Goal: Task Accomplishment & Management: Manage account settings

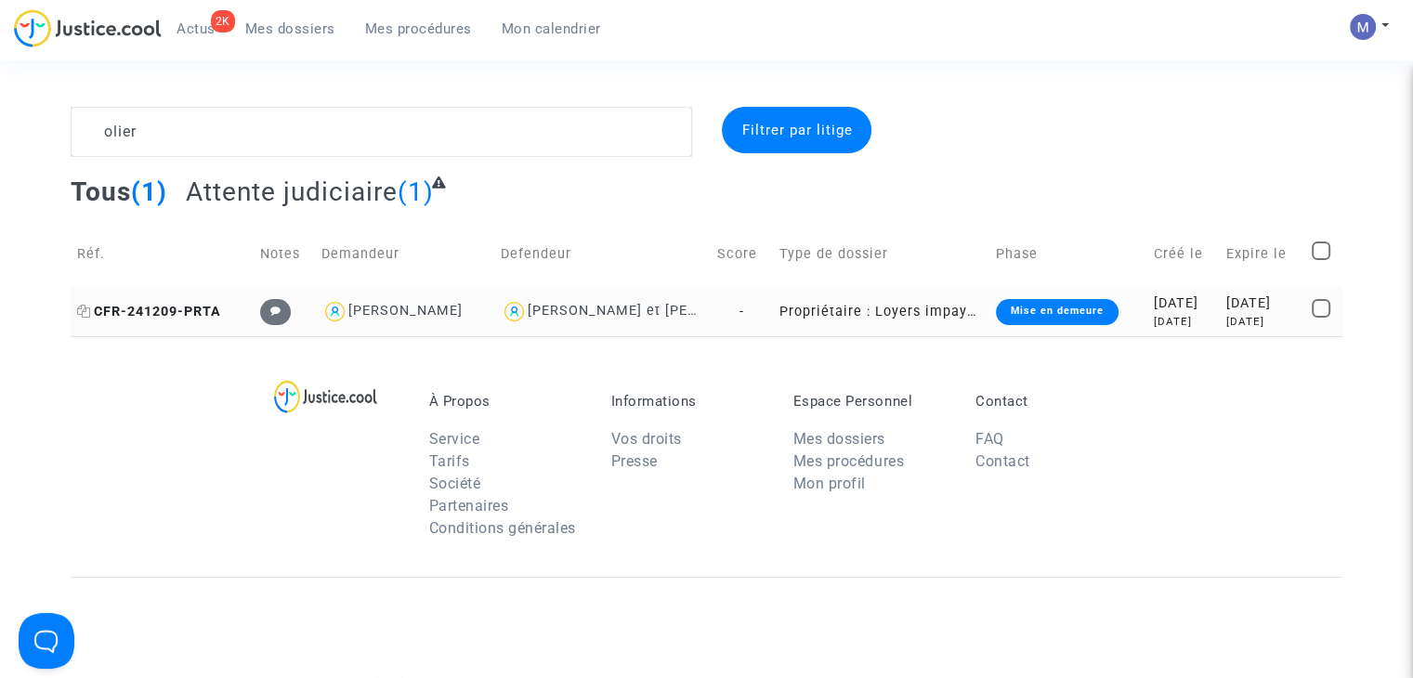
type textarea "olier"
click at [175, 313] on span "CFR-241209-PRTA" at bounding box center [149, 312] width 144 height 16
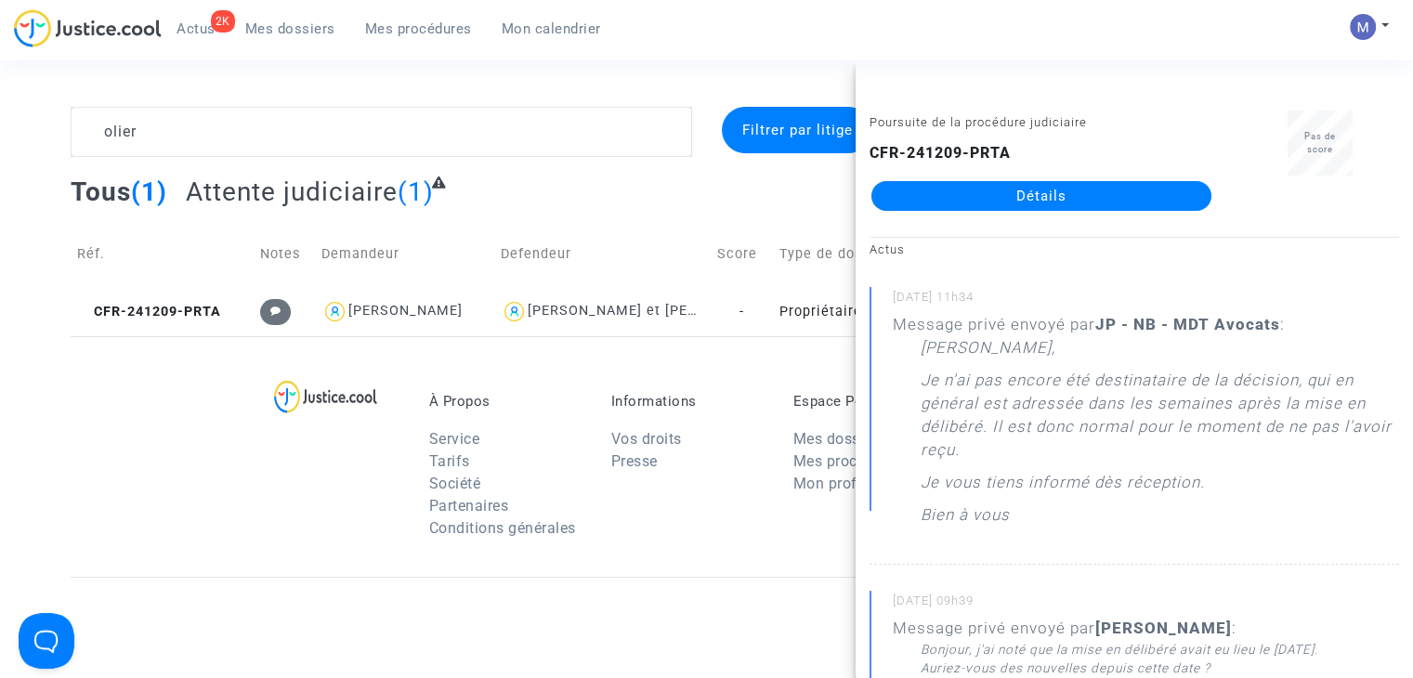
click at [1023, 198] on link "Détails" at bounding box center [1042, 196] width 340 height 30
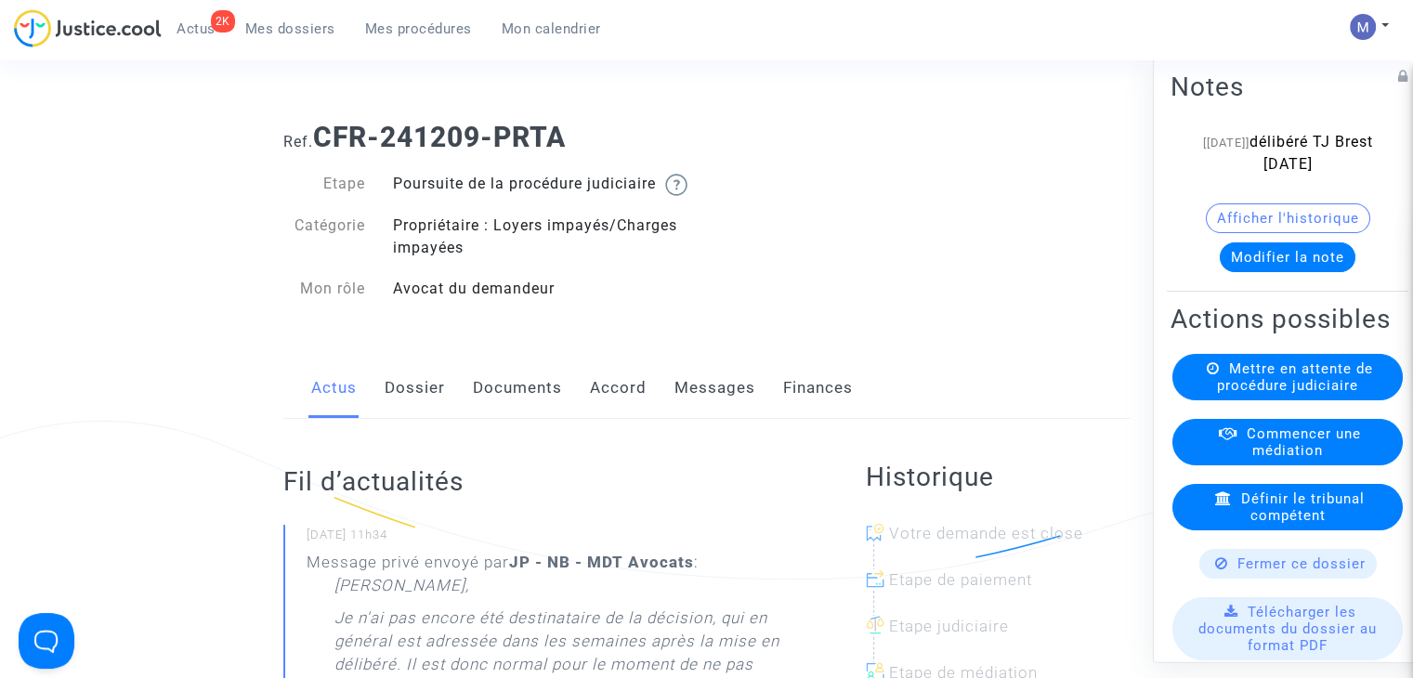
click at [532, 401] on link "Documents" at bounding box center [517, 388] width 89 height 61
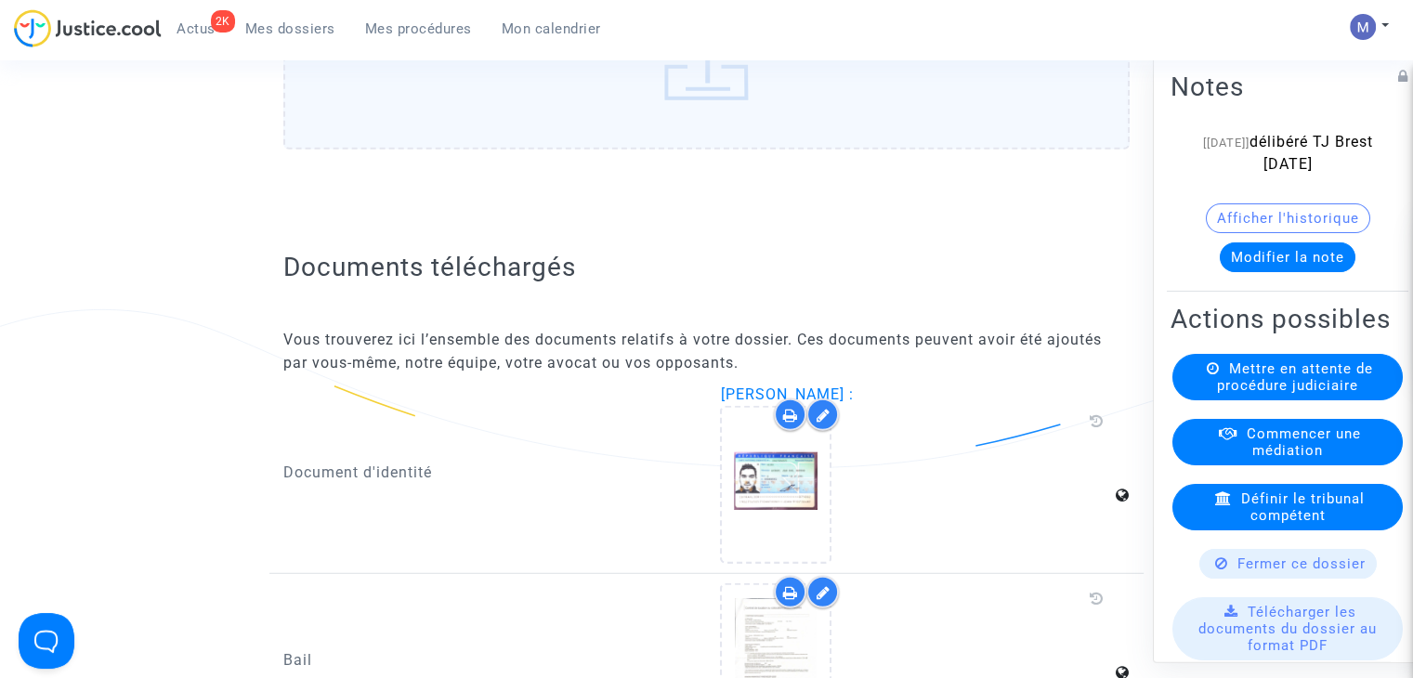
scroll to position [4832, 0]
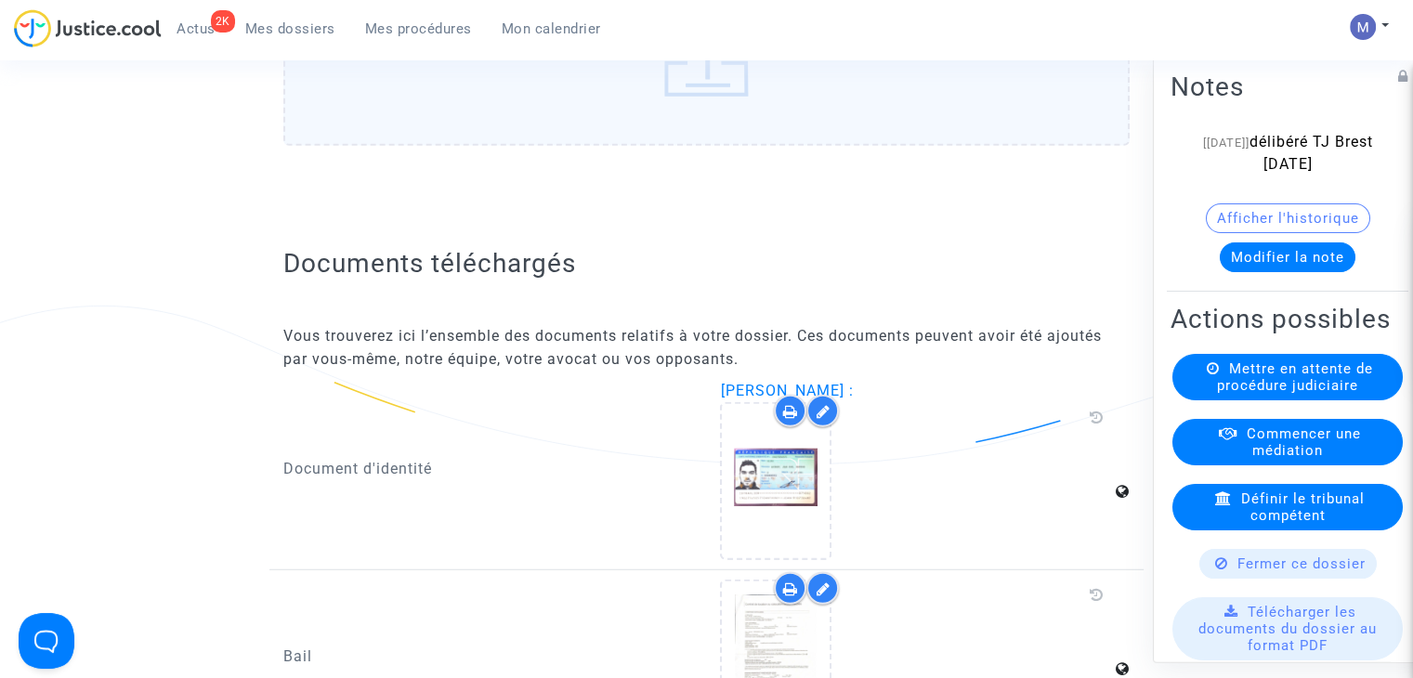
click at [671, 88] on label "Faites glisser vos fichiers ici ou cliquez dans le carré bleu pour téléverser v…" at bounding box center [706, 51] width 847 height 190
click at [0, 0] on input "Faites glisser vos fichiers ici ou cliquez dans le carré bleu pour téléverser v…" at bounding box center [0, 0] width 0 height 0
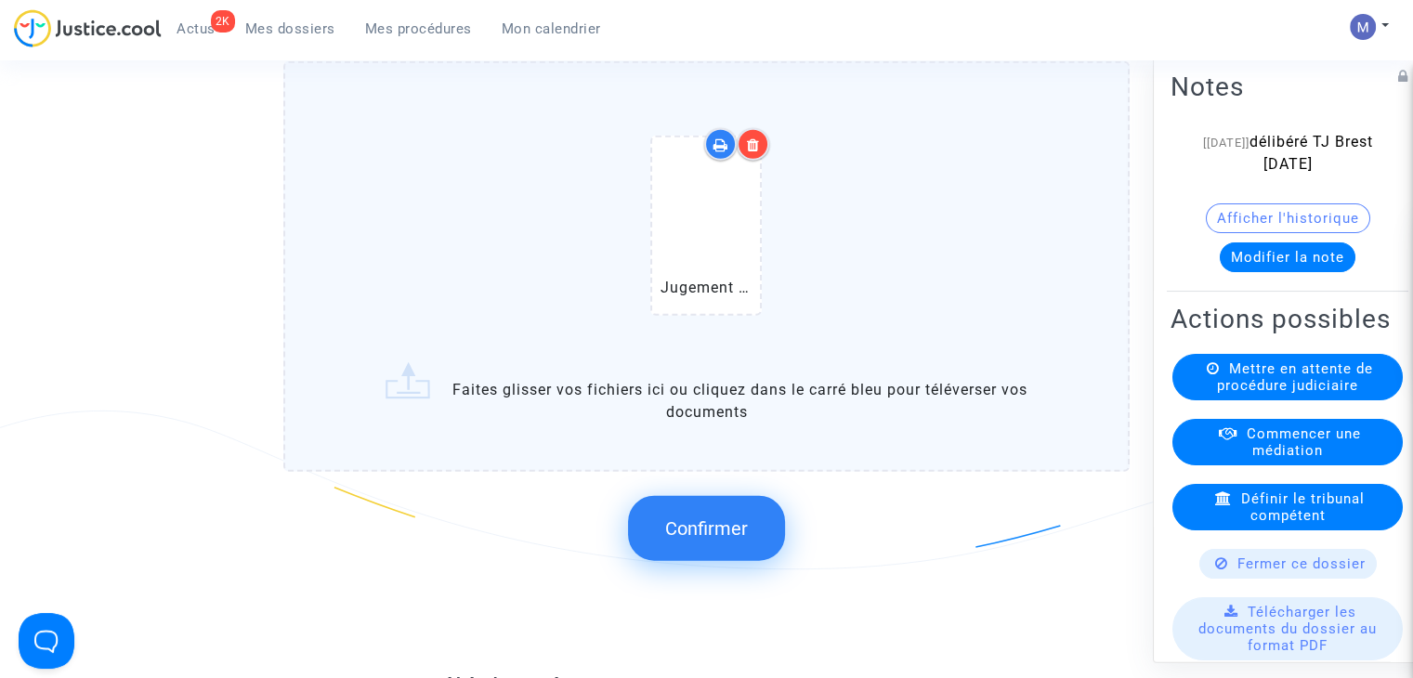
scroll to position [4646, 0]
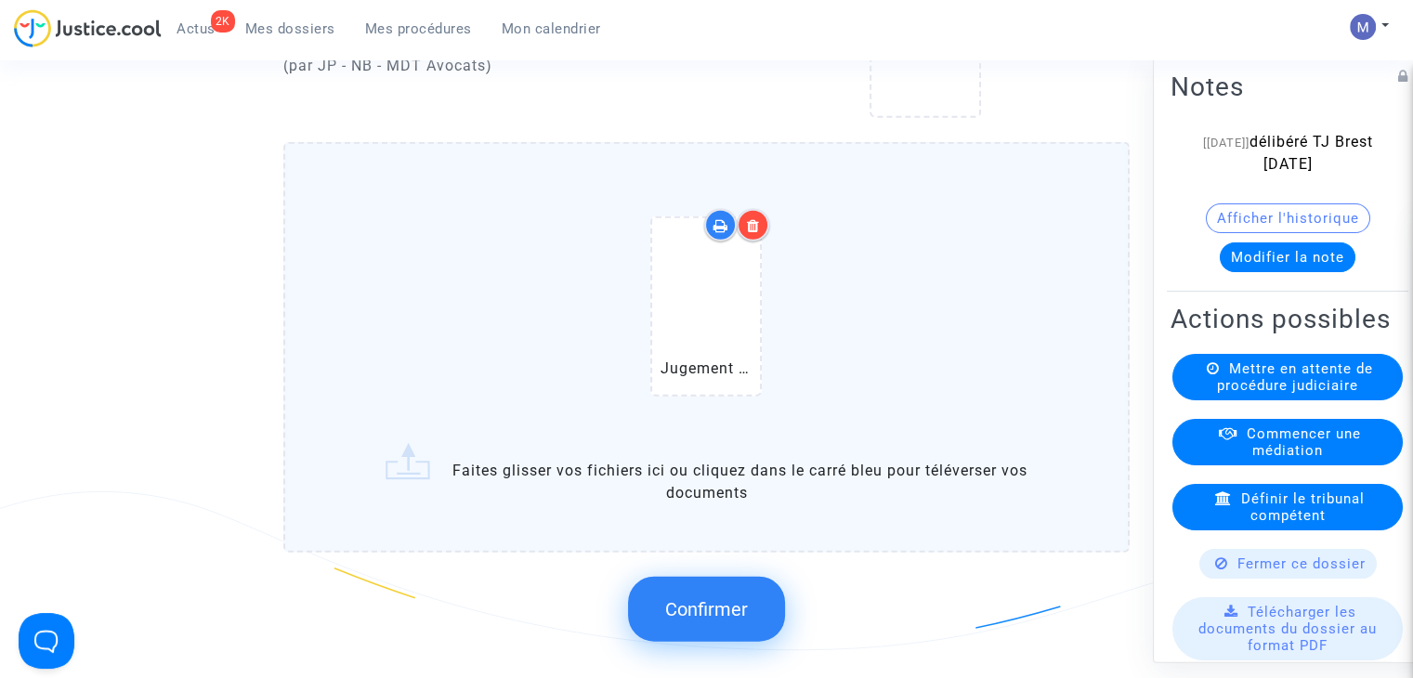
click at [714, 611] on span "Confirmer" at bounding box center [706, 609] width 83 height 22
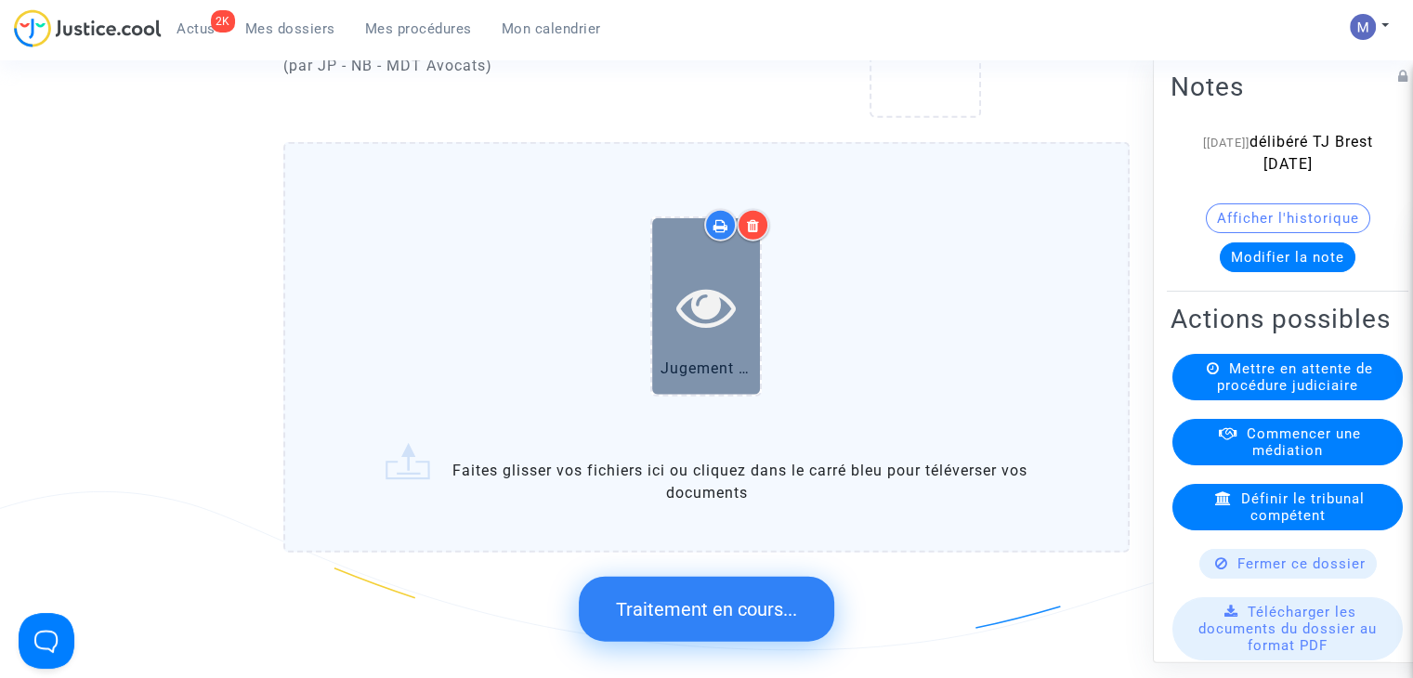
scroll to position [0, 0]
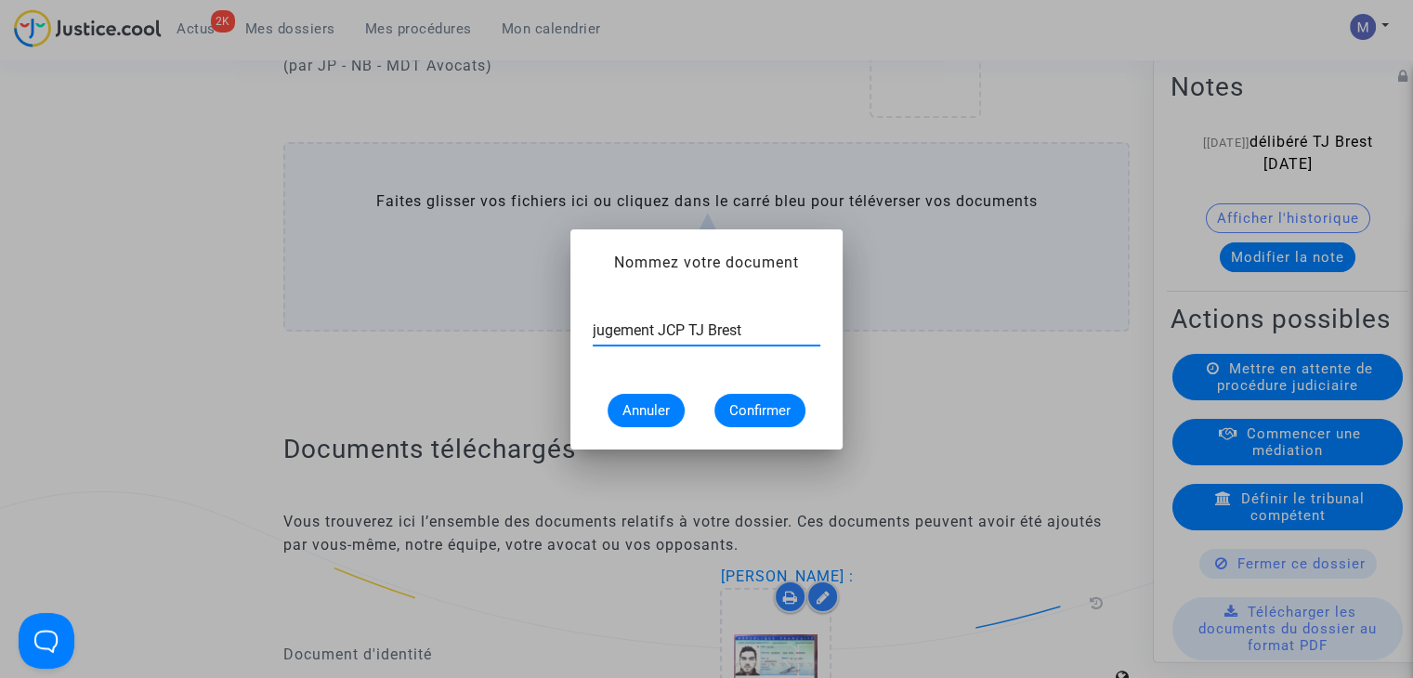
type input "jugement JCP TJ Brest"
click at [747, 405] on span "Confirmer" at bounding box center [759, 410] width 61 height 17
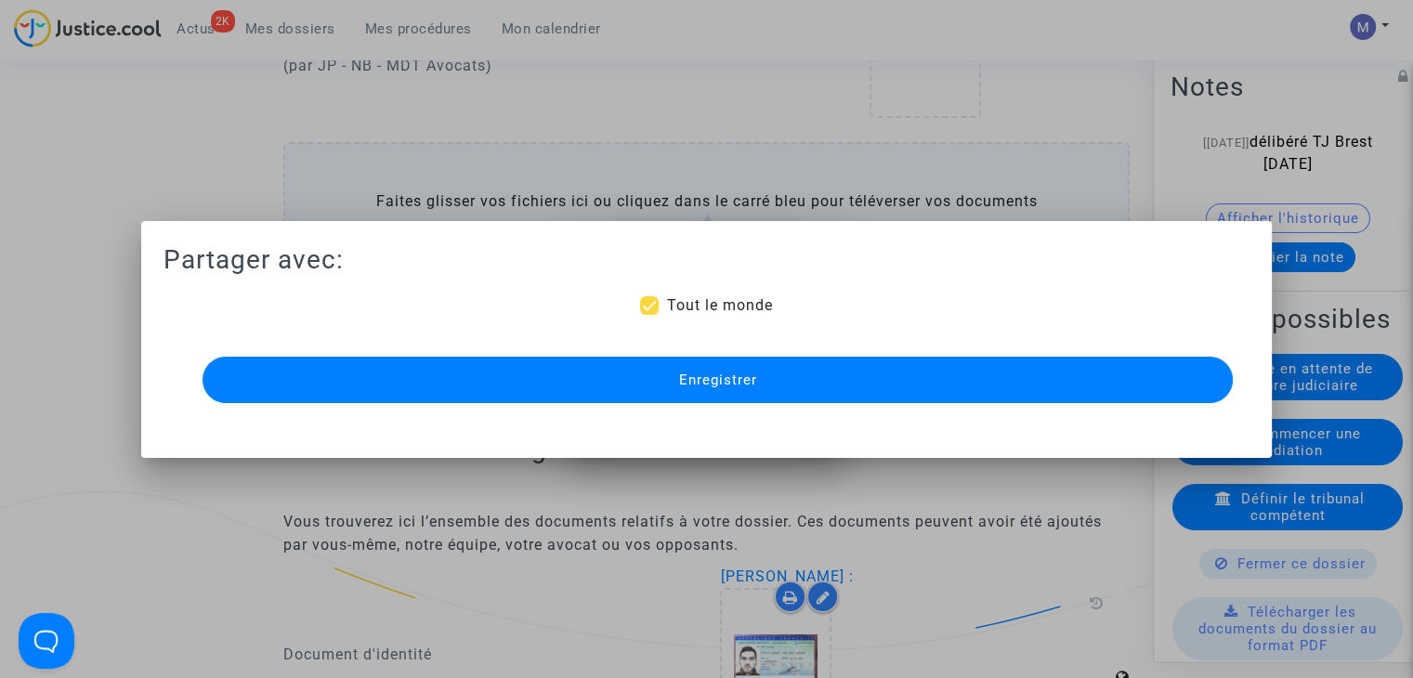
scroll to position [4646, 0]
click at [695, 300] on span "Tout le monde" at bounding box center [719, 305] width 106 height 18
click at [650, 315] on input "Tout le monde" at bounding box center [649, 315] width 1 height 1
checkbox input "false"
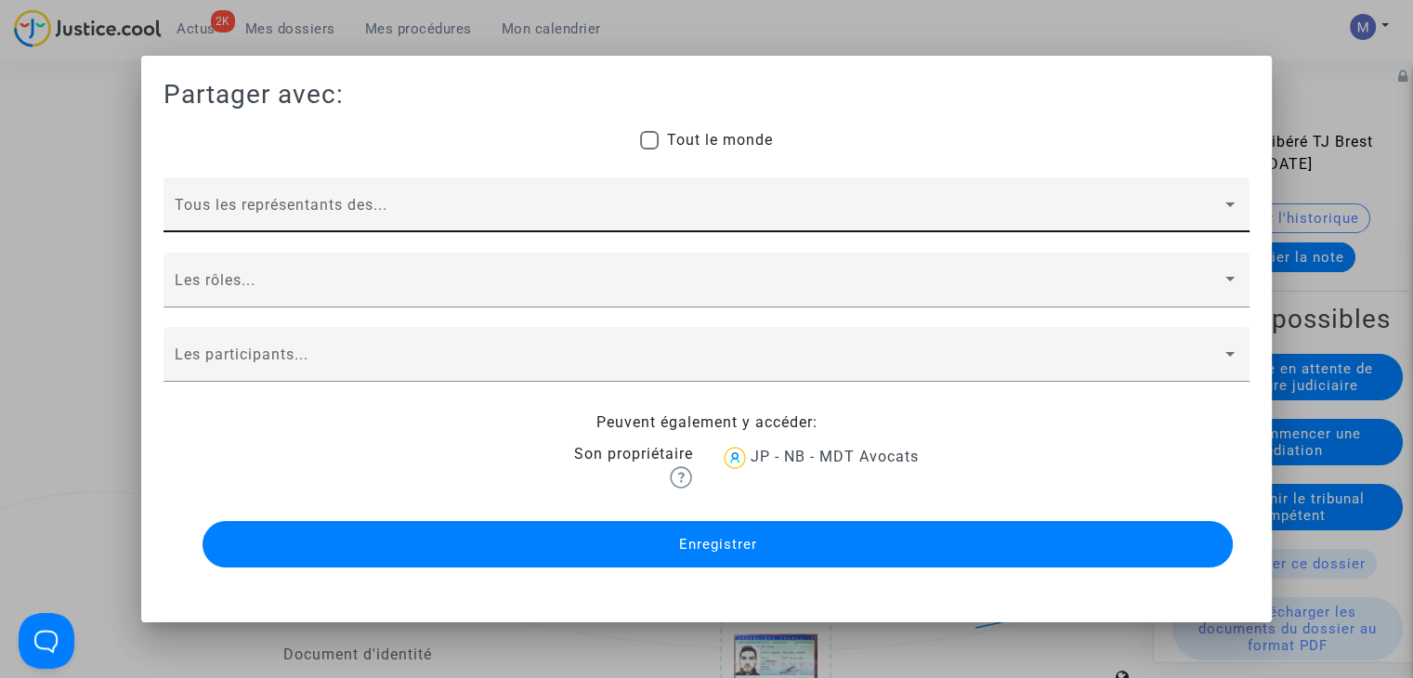
click at [234, 209] on span at bounding box center [698, 212] width 1047 height 17
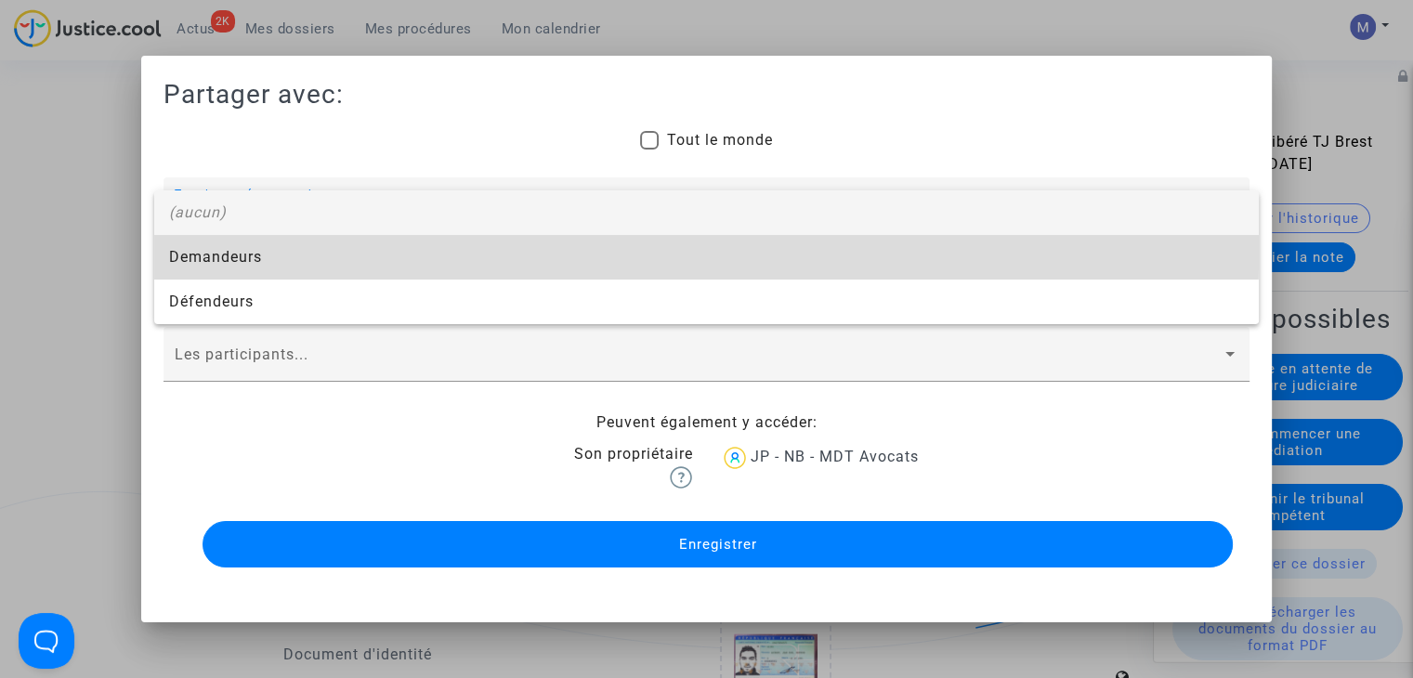
click at [226, 252] on span "Demandeurs" at bounding box center [706, 257] width 1075 height 45
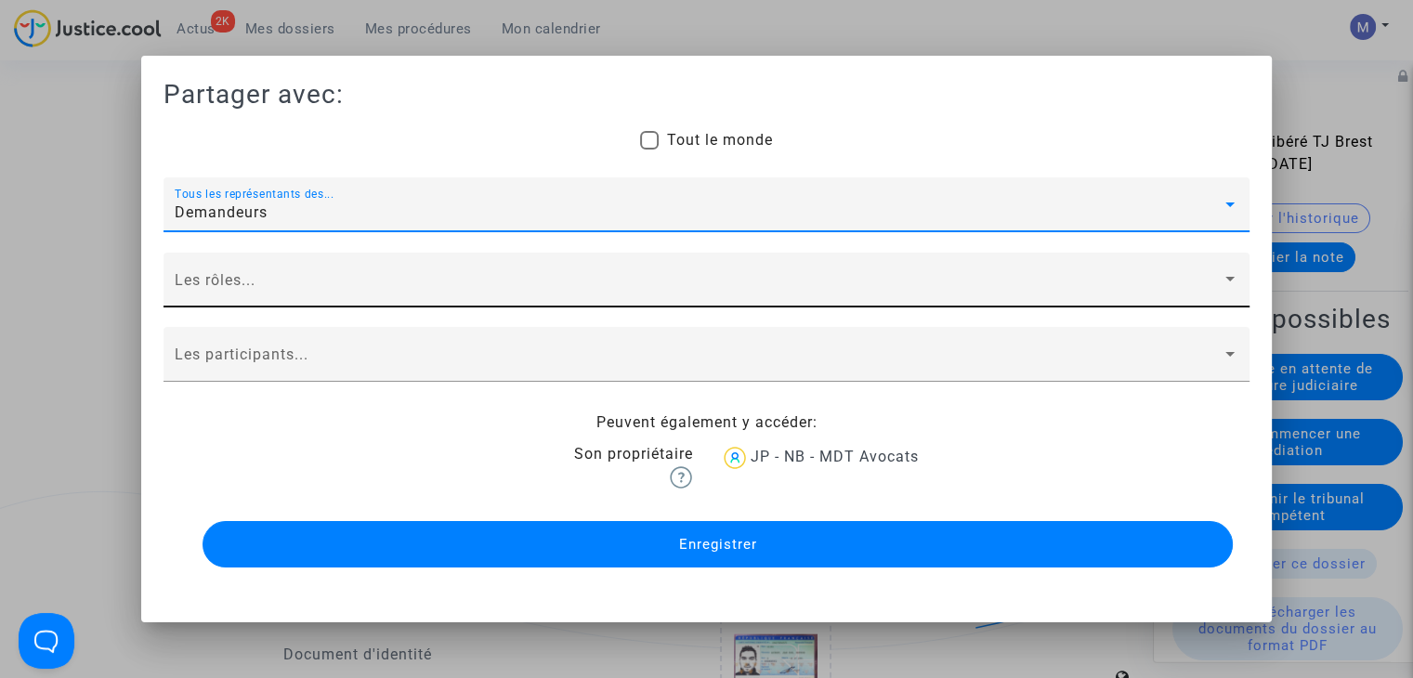
click at [221, 282] on span at bounding box center [698, 288] width 1047 height 17
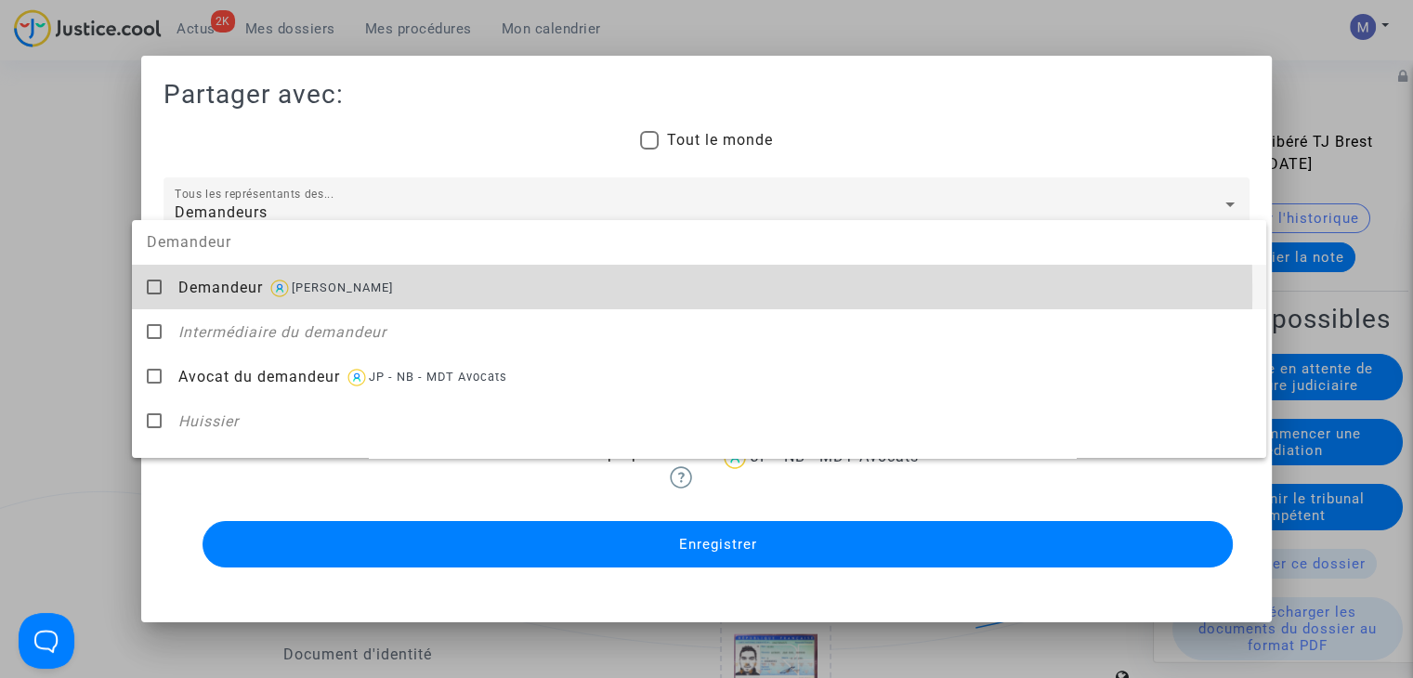
click at [223, 292] on span "Demandeur" at bounding box center [220, 288] width 85 height 18
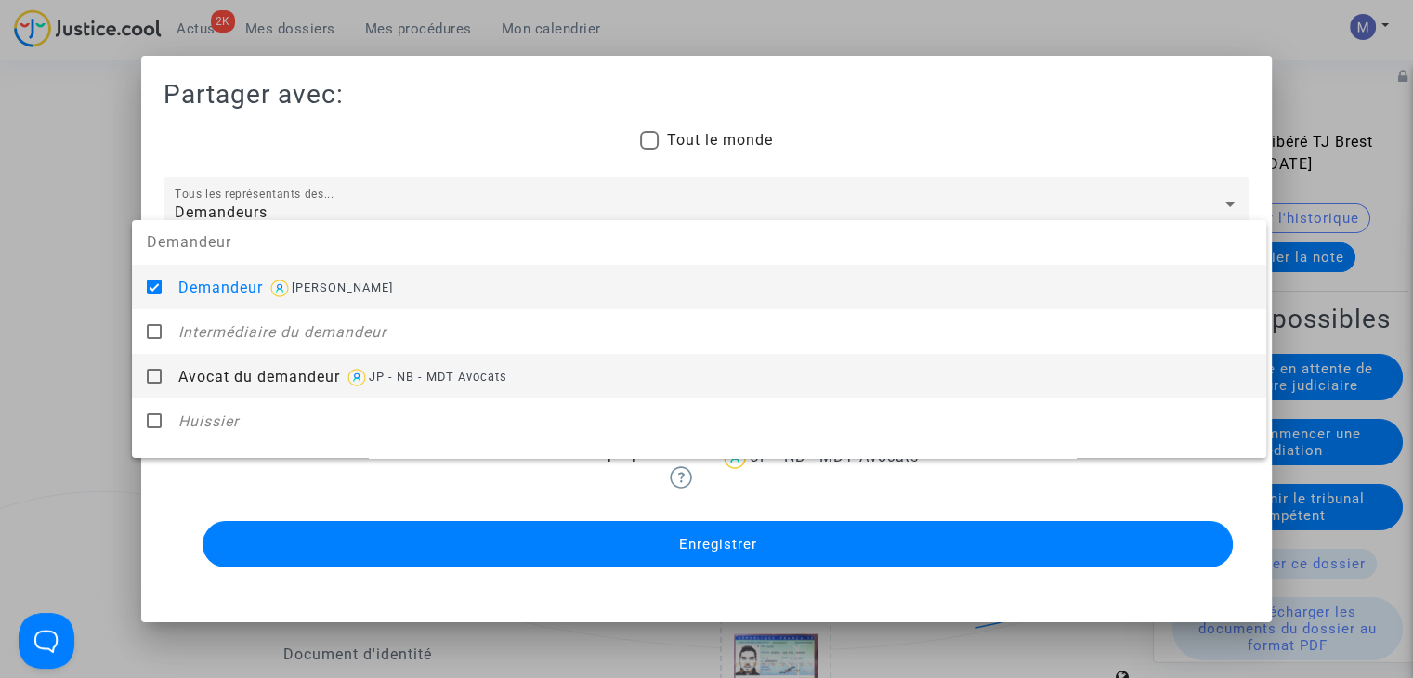
click at [234, 363] on div "Avocat du demandeur JP - NB - MDT Avocats" at bounding box center [714, 377] width 1073 height 46
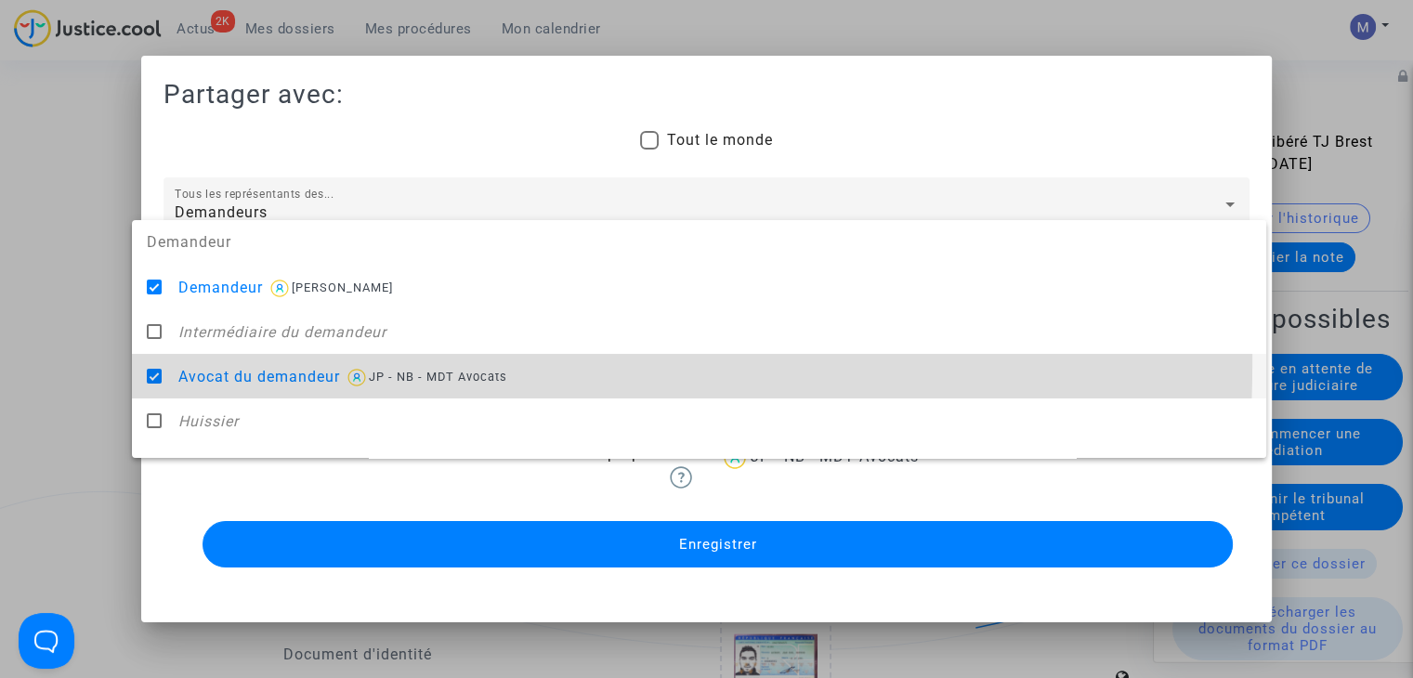
click at [108, 365] on div at bounding box center [706, 339] width 1413 height 678
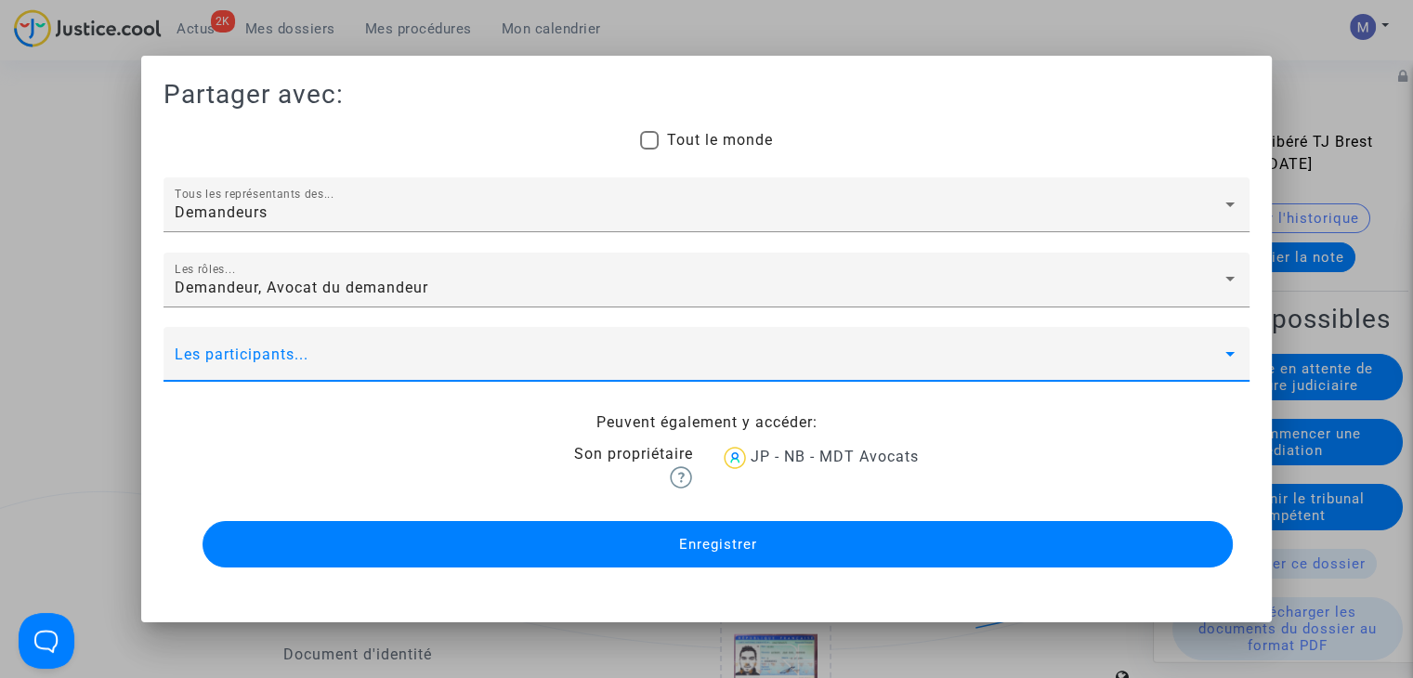
click at [205, 366] on span at bounding box center [698, 362] width 1047 height 17
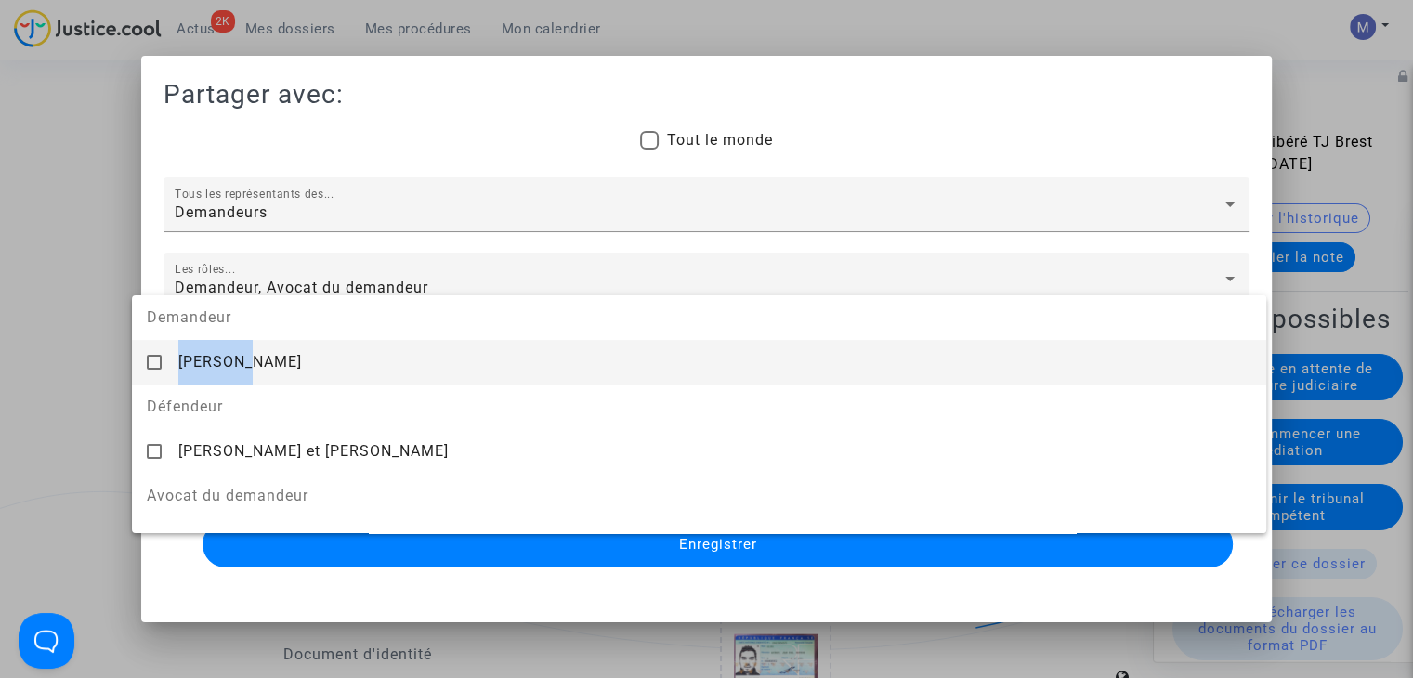
click at [204, 366] on span "[PERSON_NAME]" at bounding box center [240, 362] width 124 height 18
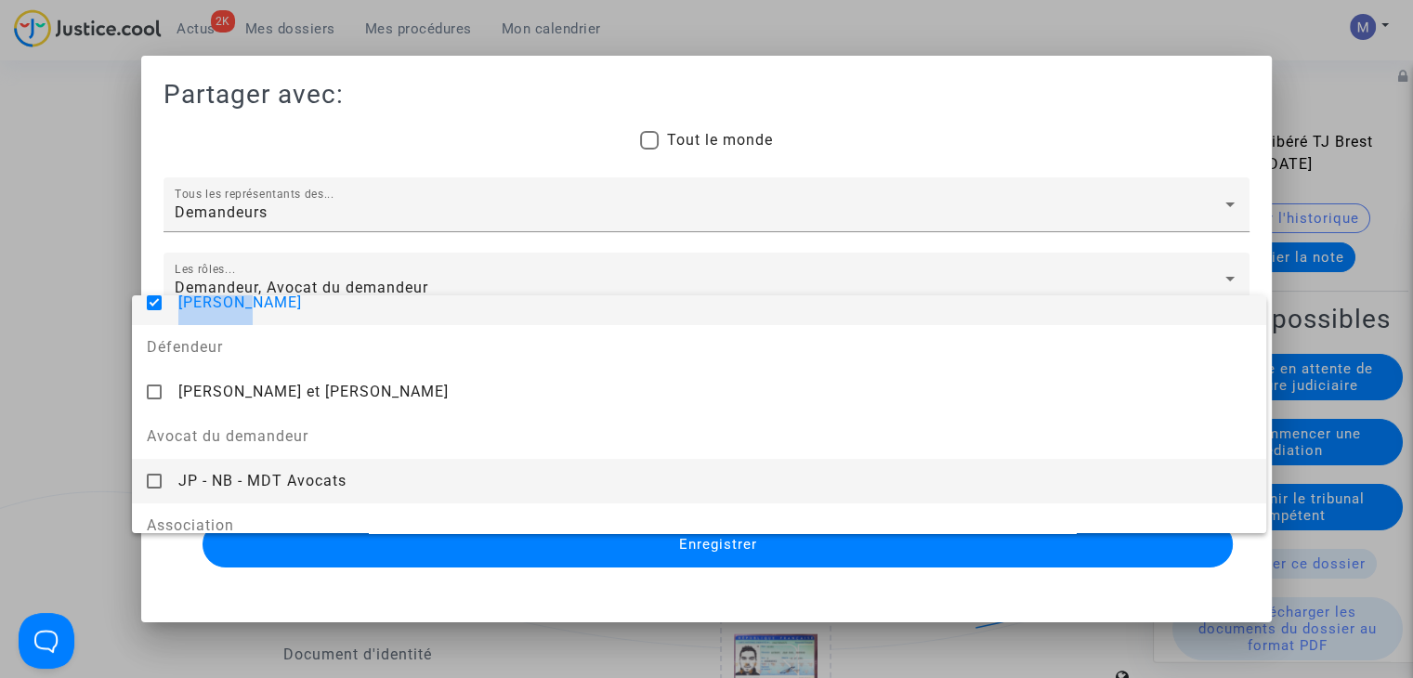
scroll to position [119, 0]
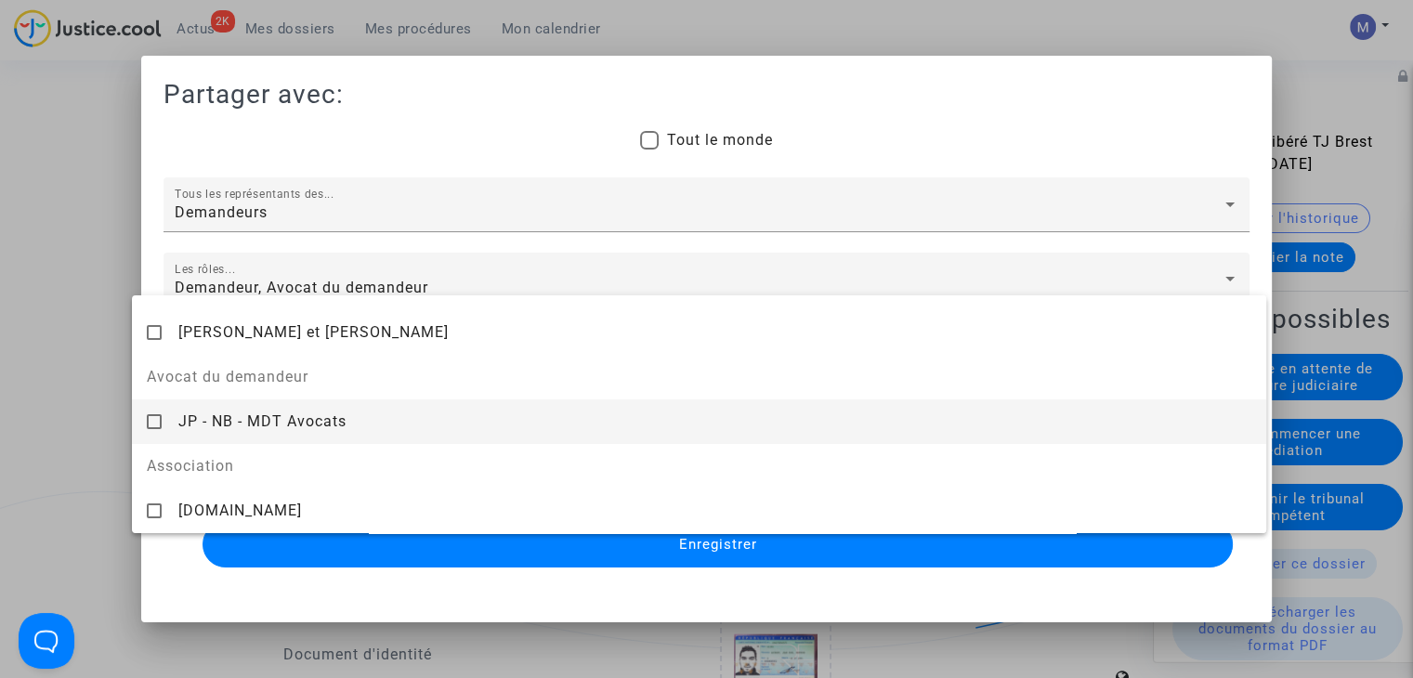
click at [218, 437] on div "JP - NB - MDT Avocats" at bounding box center [714, 422] width 1073 height 46
click at [93, 416] on div at bounding box center [706, 339] width 1413 height 678
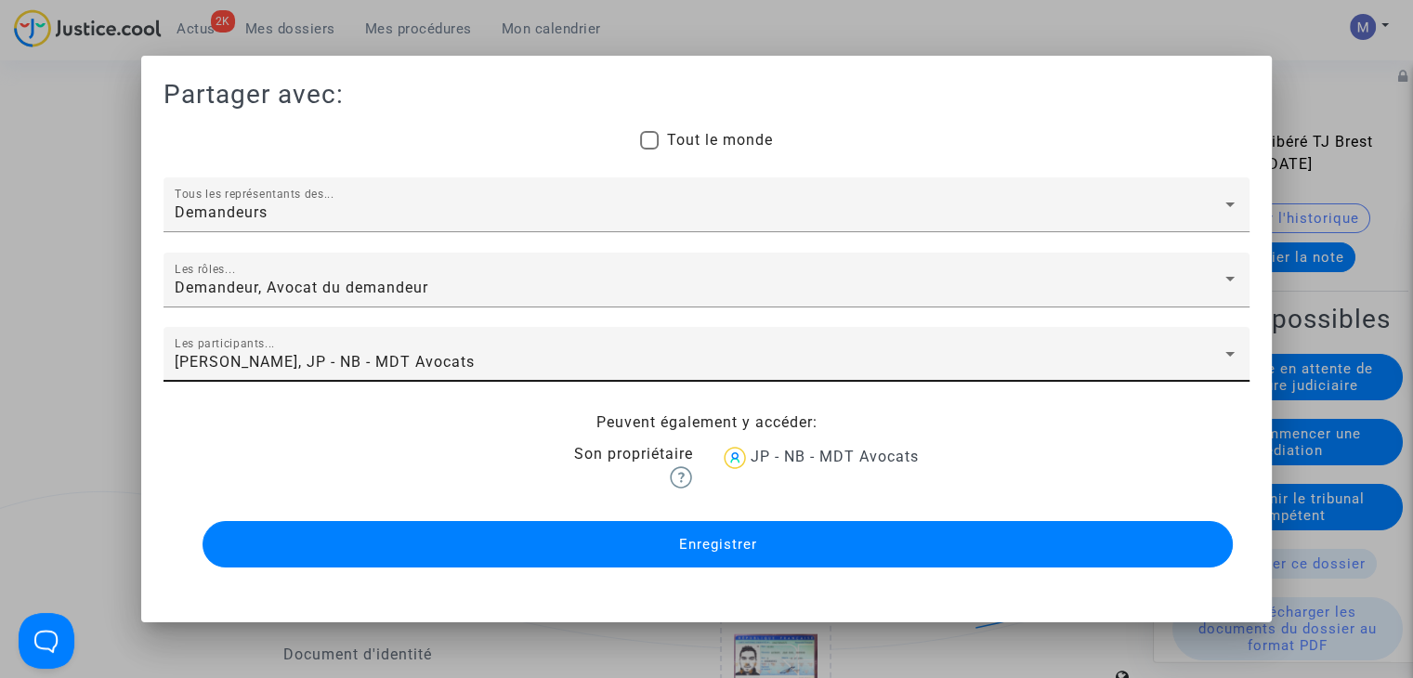
click at [574, 543] on button "Enregistrer" at bounding box center [718, 544] width 1031 height 46
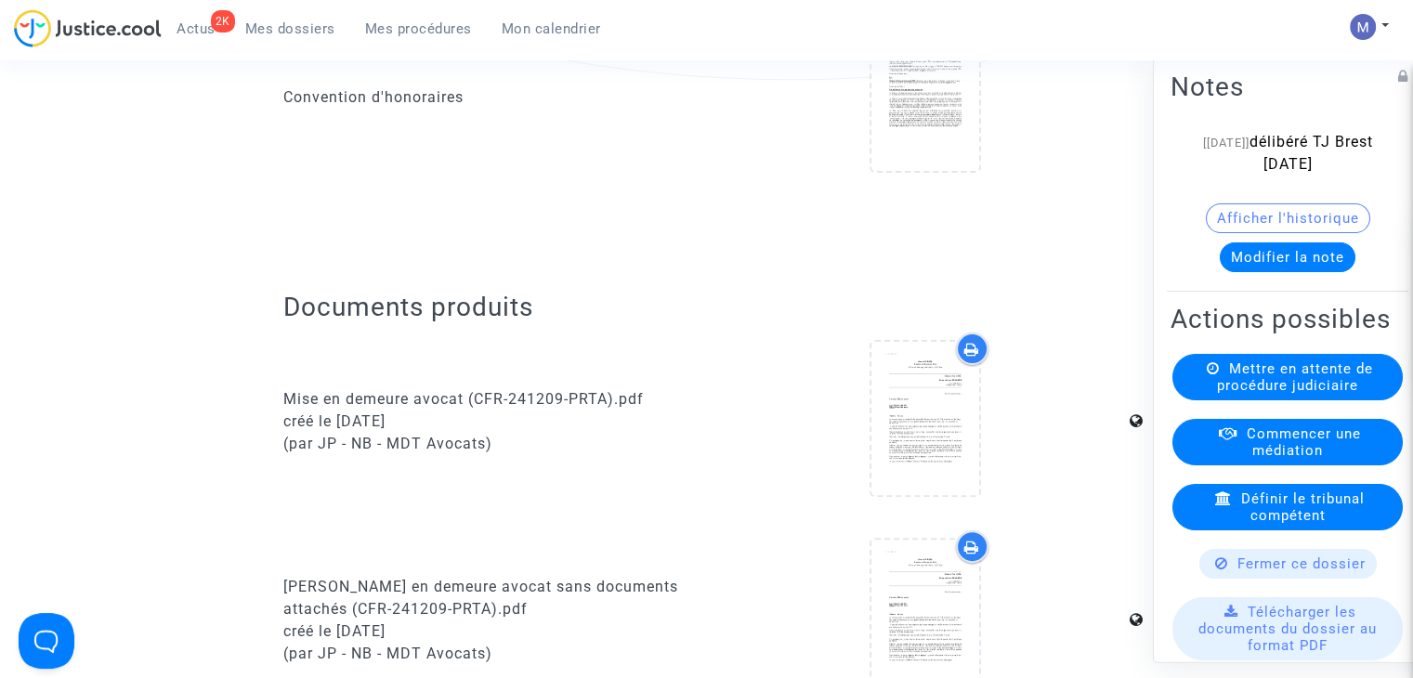
scroll to position [0, 0]
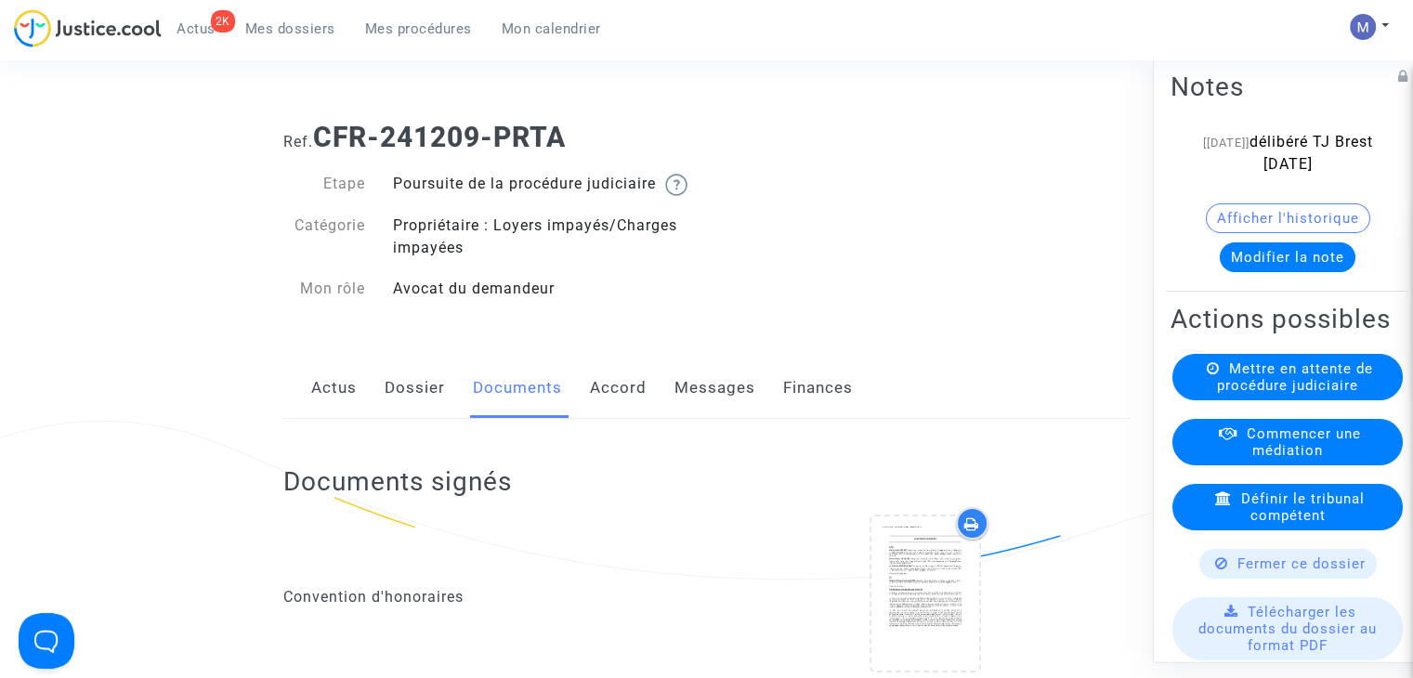
click at [697, 408] on link "Messages" at bounding box center [715, 388] width 81 height 61
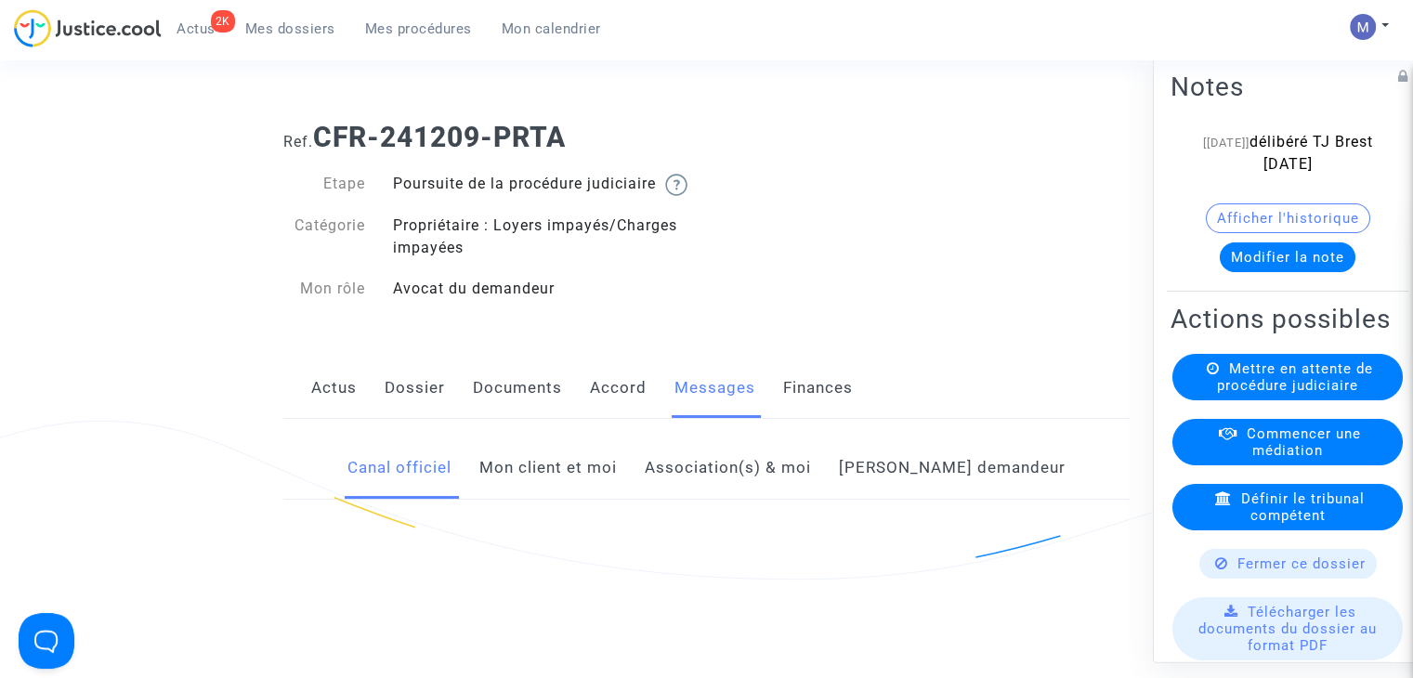
click at [530, 483] on div "Canal officiel Mon client et moi Association(s) & moi Côté demandeur" at bounding box center [706, 469] width 847 height 62
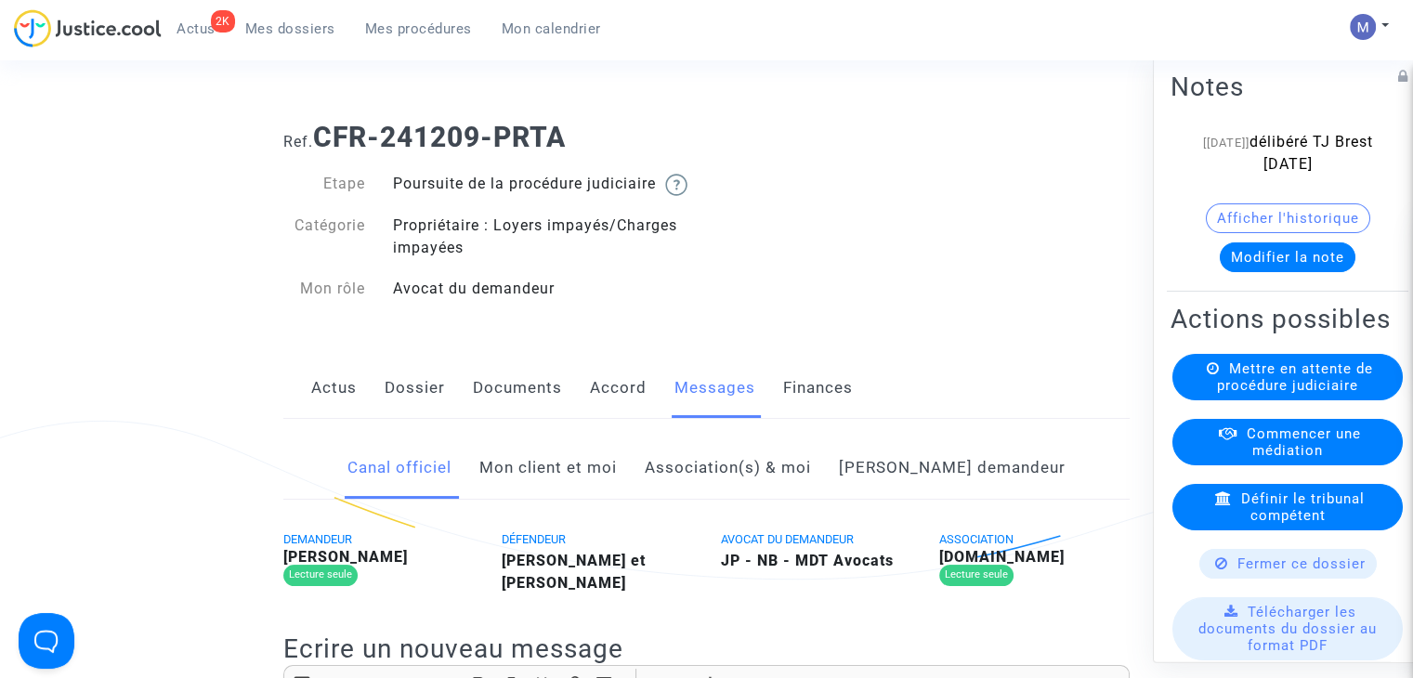
click at [544, 483] on link "Mon client et moi" at bounding box center [549, 468] width 138 height 61
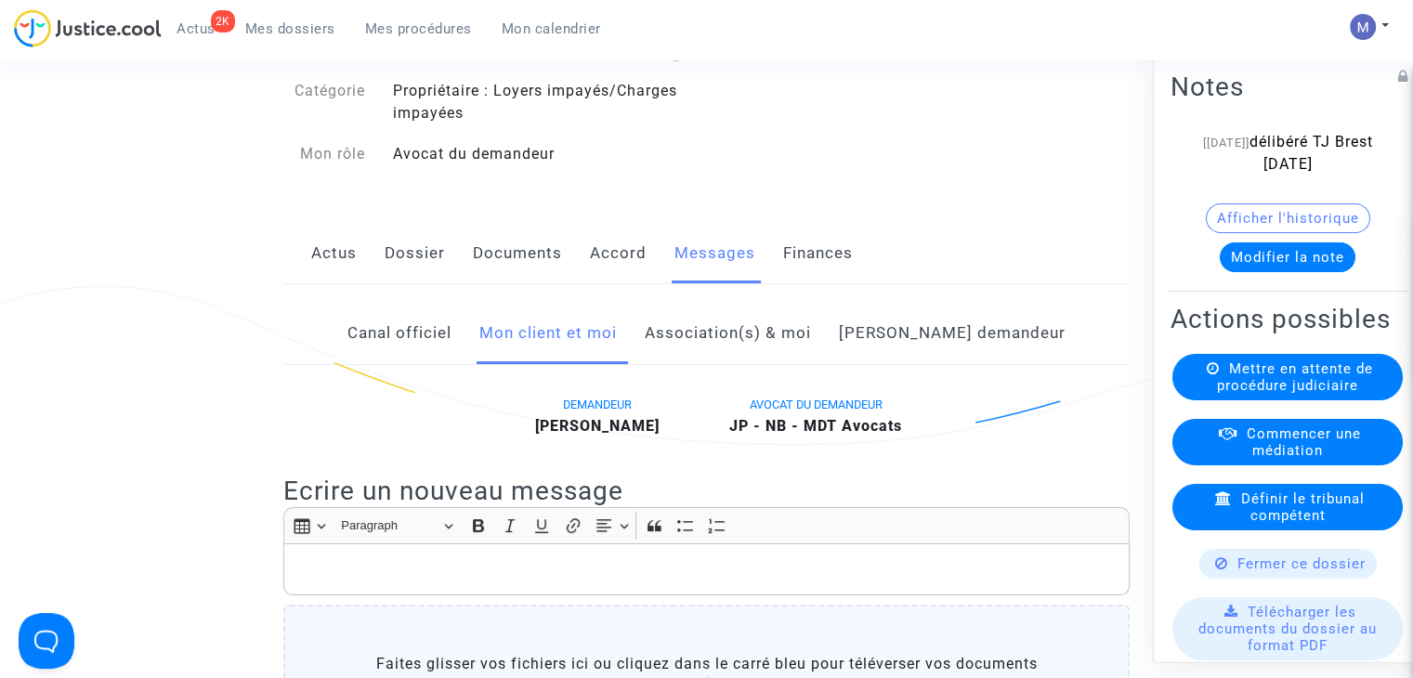
scroll to position [372, 0]
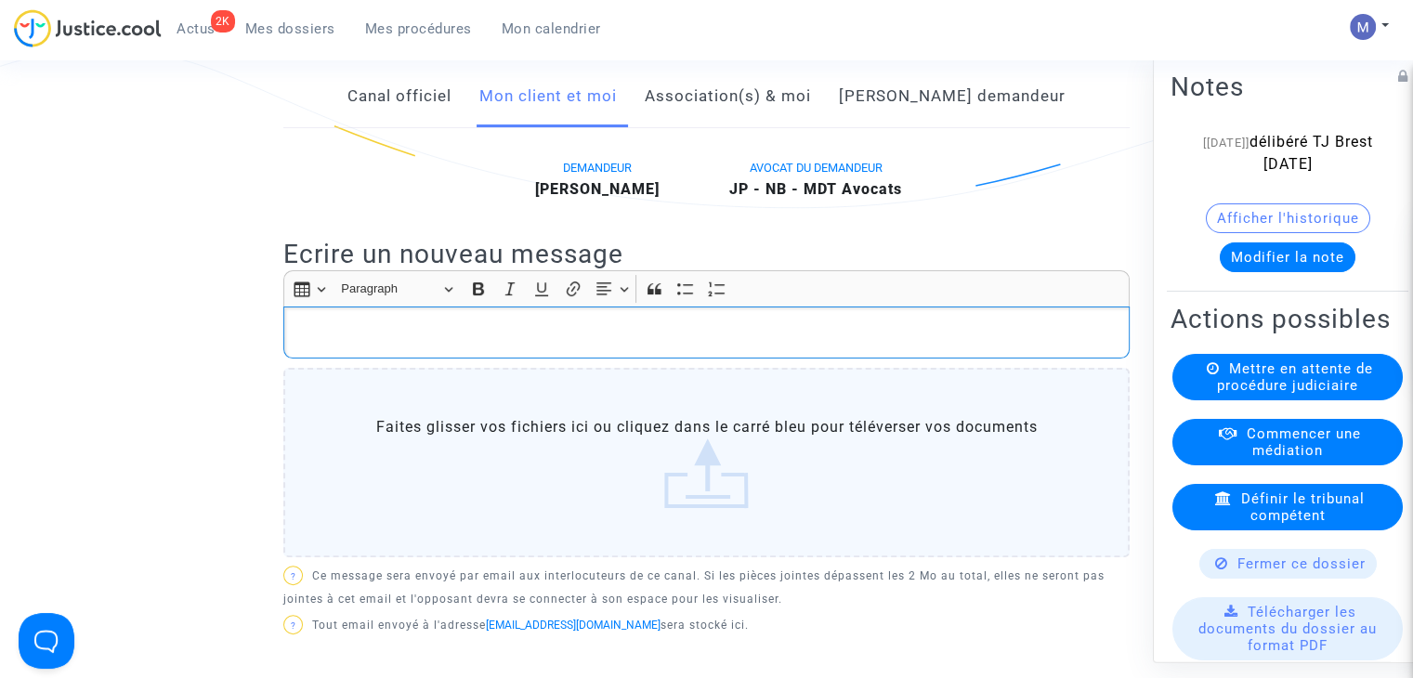
click at [316, 343] on p "Rich Text Editor, main" at bounding box center [707, 333] width 827 height 23
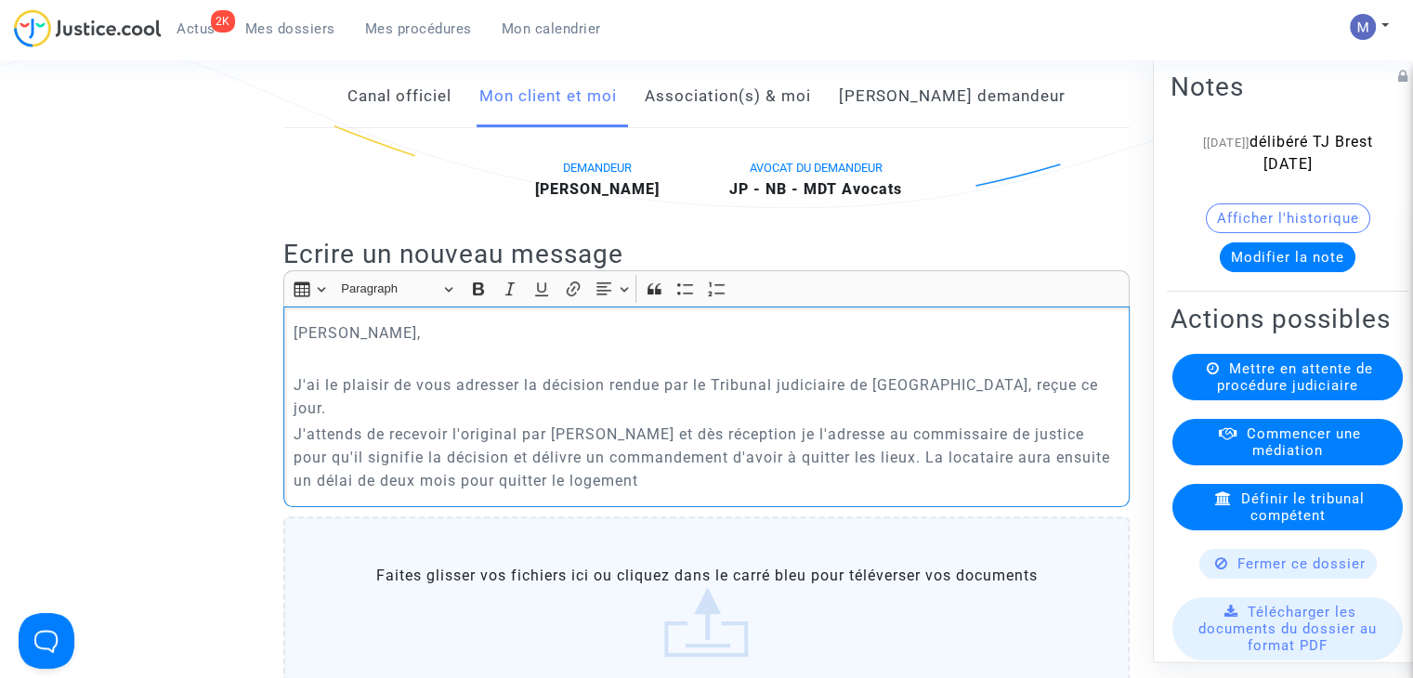
click at [858, 453] on p "J'attends de recevoir l'original par [PERSON_NAME] et dès réception je l'adress…" at bounding box center [707, 458] width 827 height 70
click at [992, 480] on p "J'attends de recevoir l'original par [PERSON_NAME] et dès réception je l'adress…" at bounding box center [707, 458] width 827 height 70
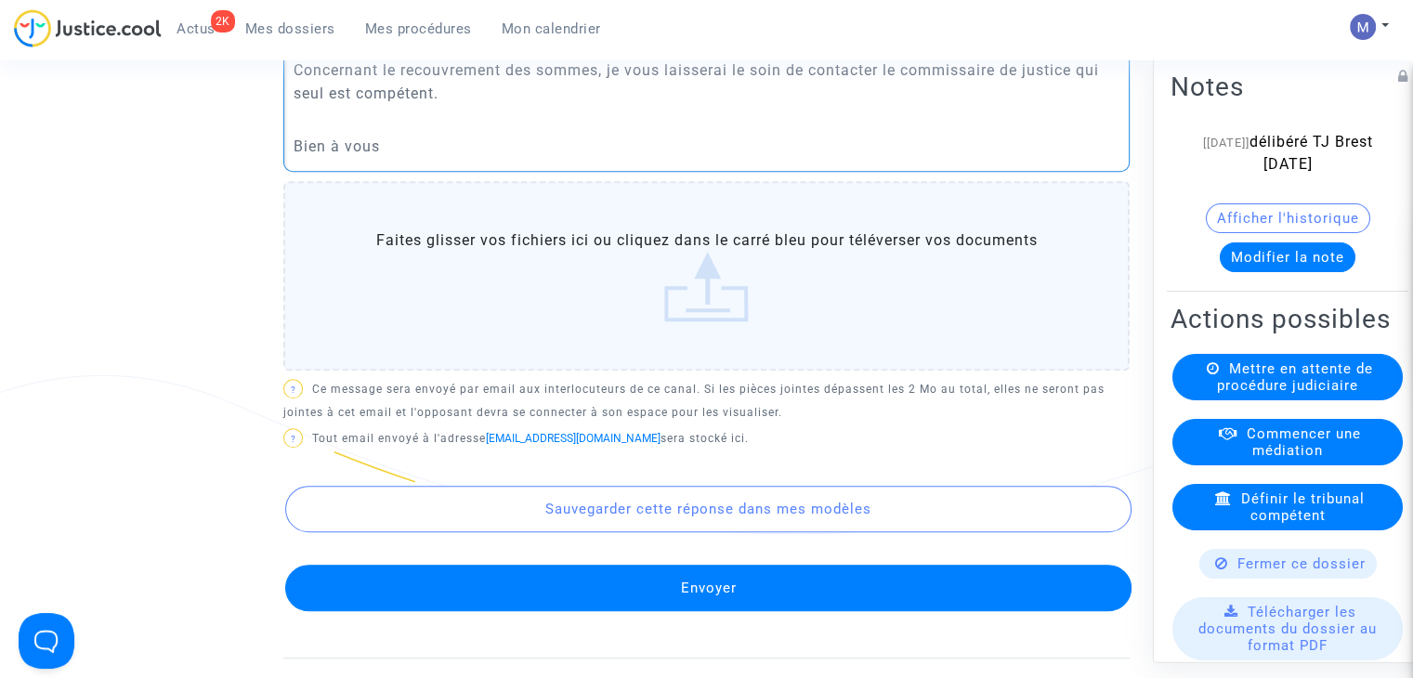
scroll to position [836, 0]
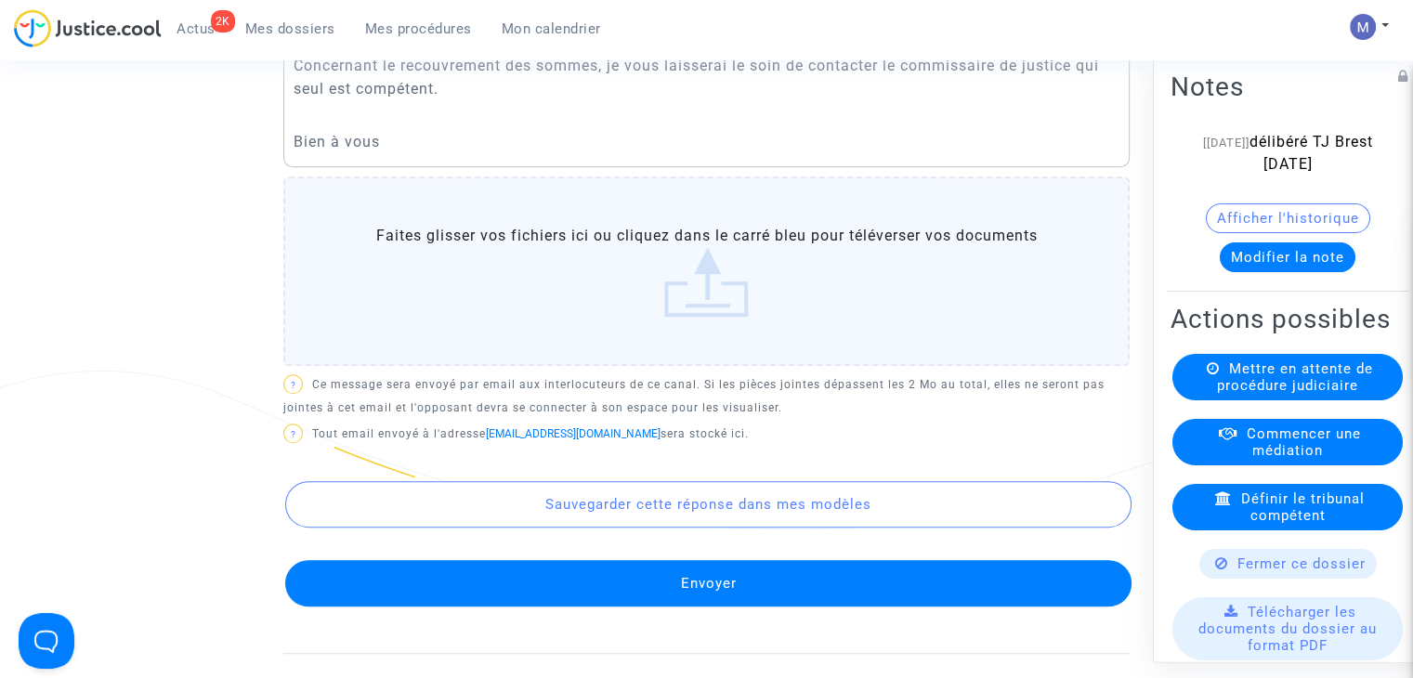
click at [711, 271] on label "Faites glisser vos fichiers ici ou cliquez dans le carré bleu pour téléverser v…" at bounding box center [706, 272] width 847 height 190
click at [0, 0] on input "Faites glisser vos fichiers ici ou cliquez dans le carré bleu pour téléverser v…" at bounding box center [0, 0] width 0 height 0
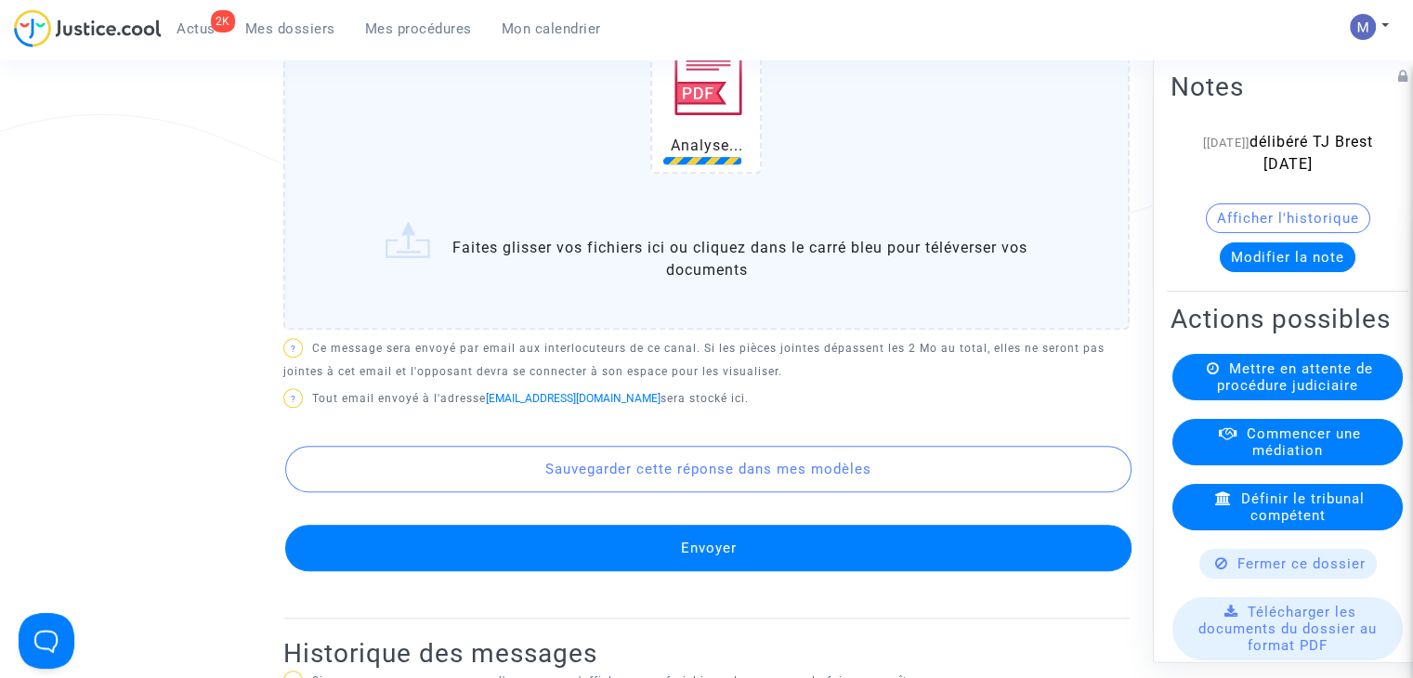
scroll to position [1115, 0]
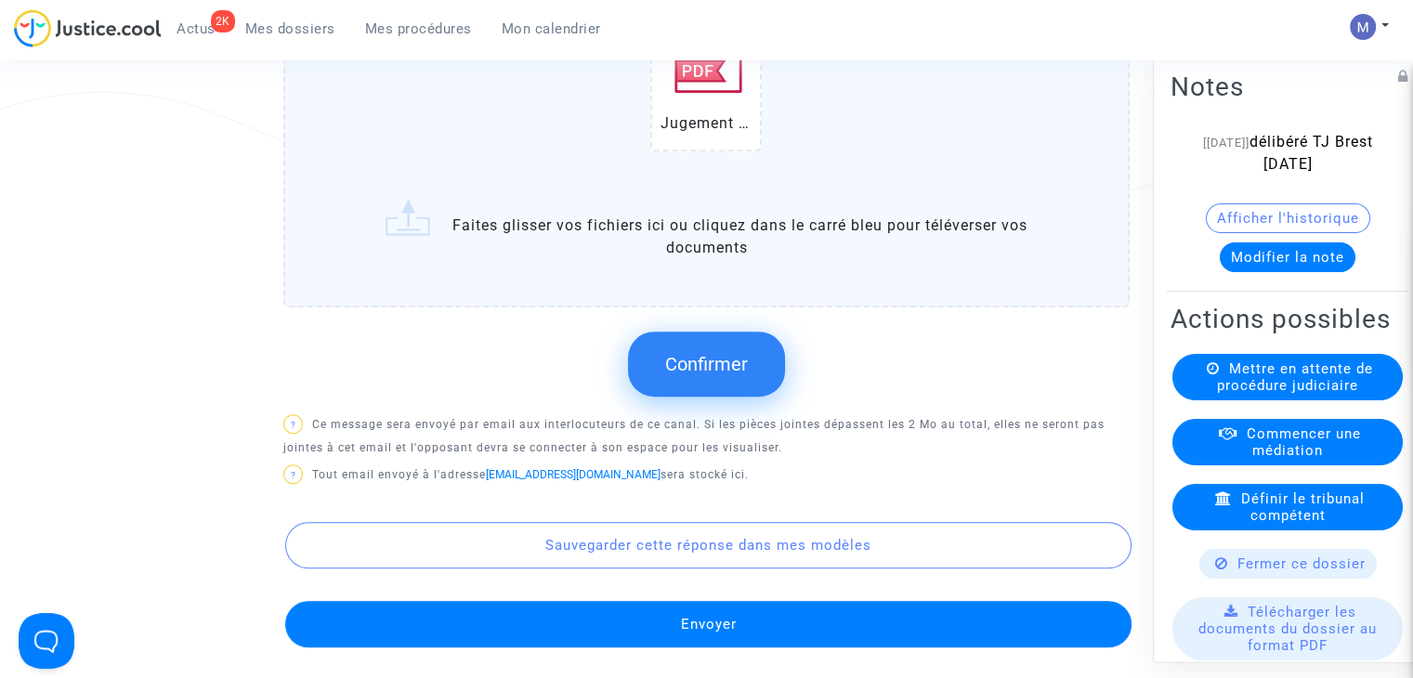
click at [706, 370] on span "Confirmer" at bounding box center [706, 364] width 83 height 22
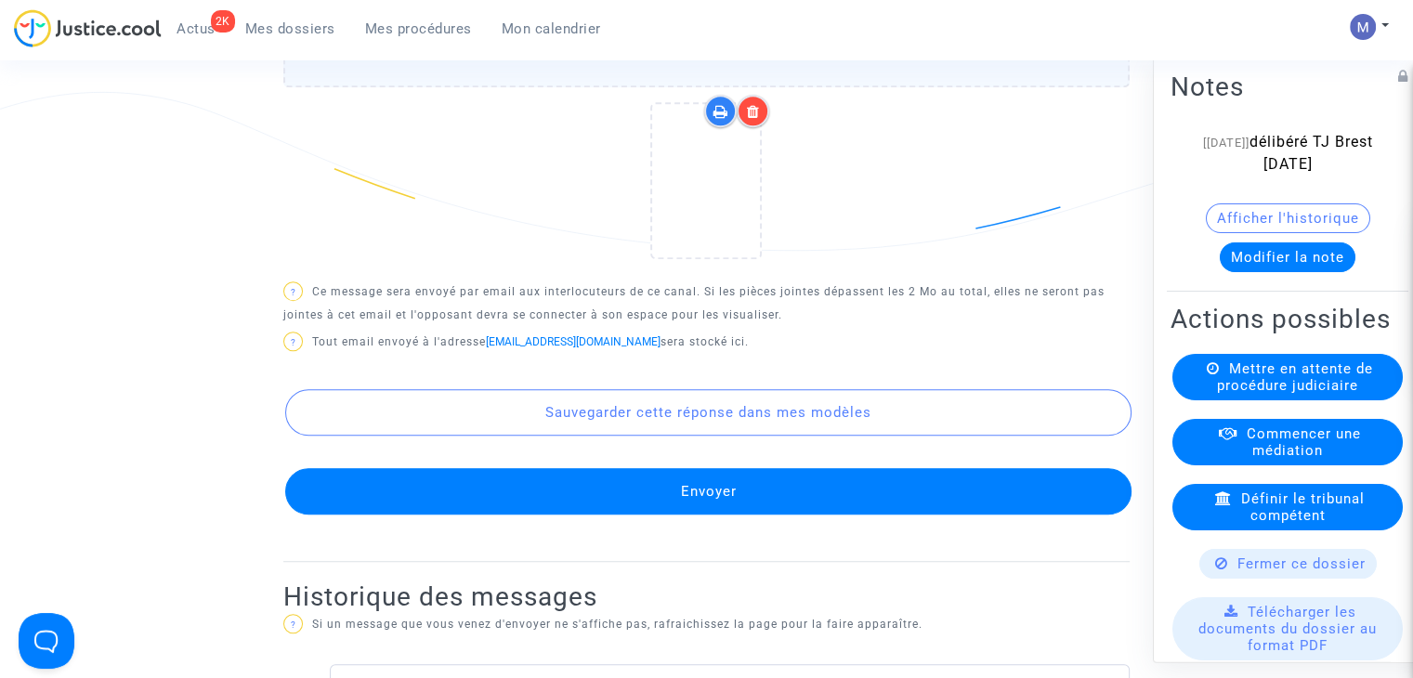
click at [710, 487] on button "Envoyer" at bounding box center [708, 491] width 847 height 46
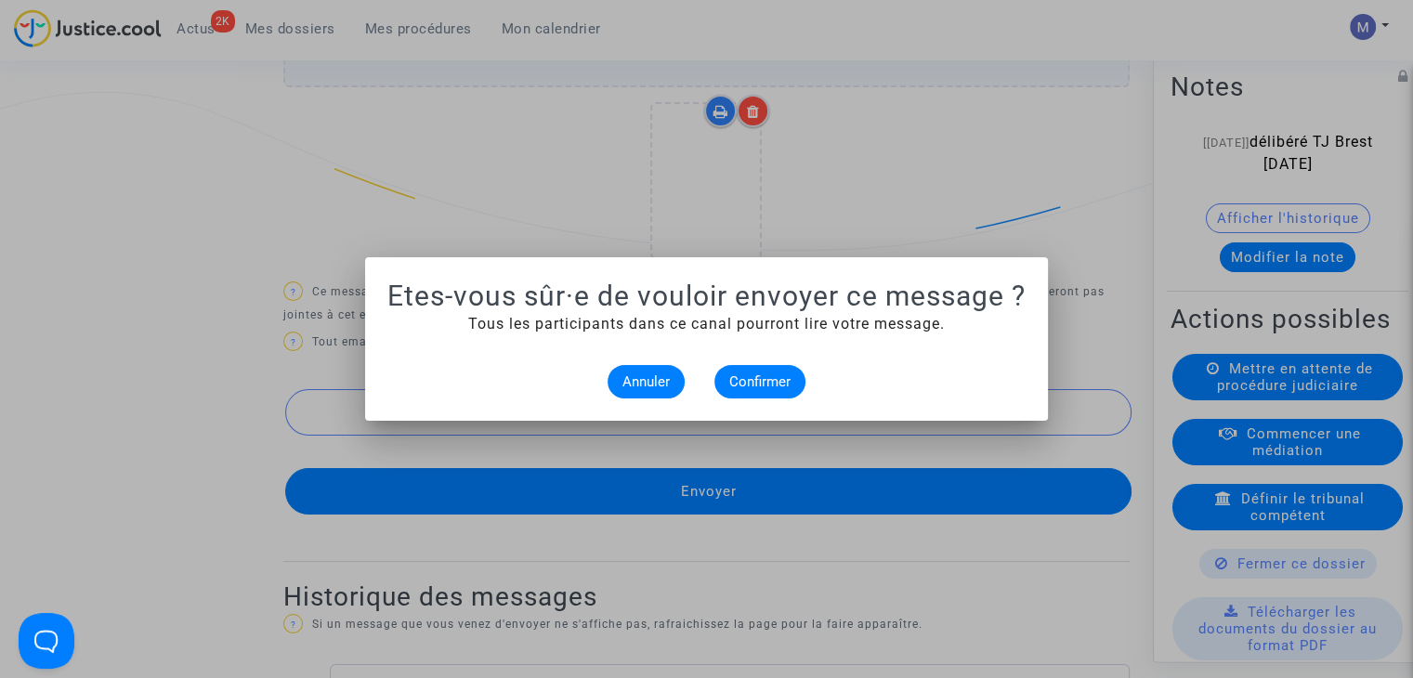
scroll to position [0, 0]
click at [747, 377] on span "Confirmer" at bounding box center [759, 382] width 61 height 17
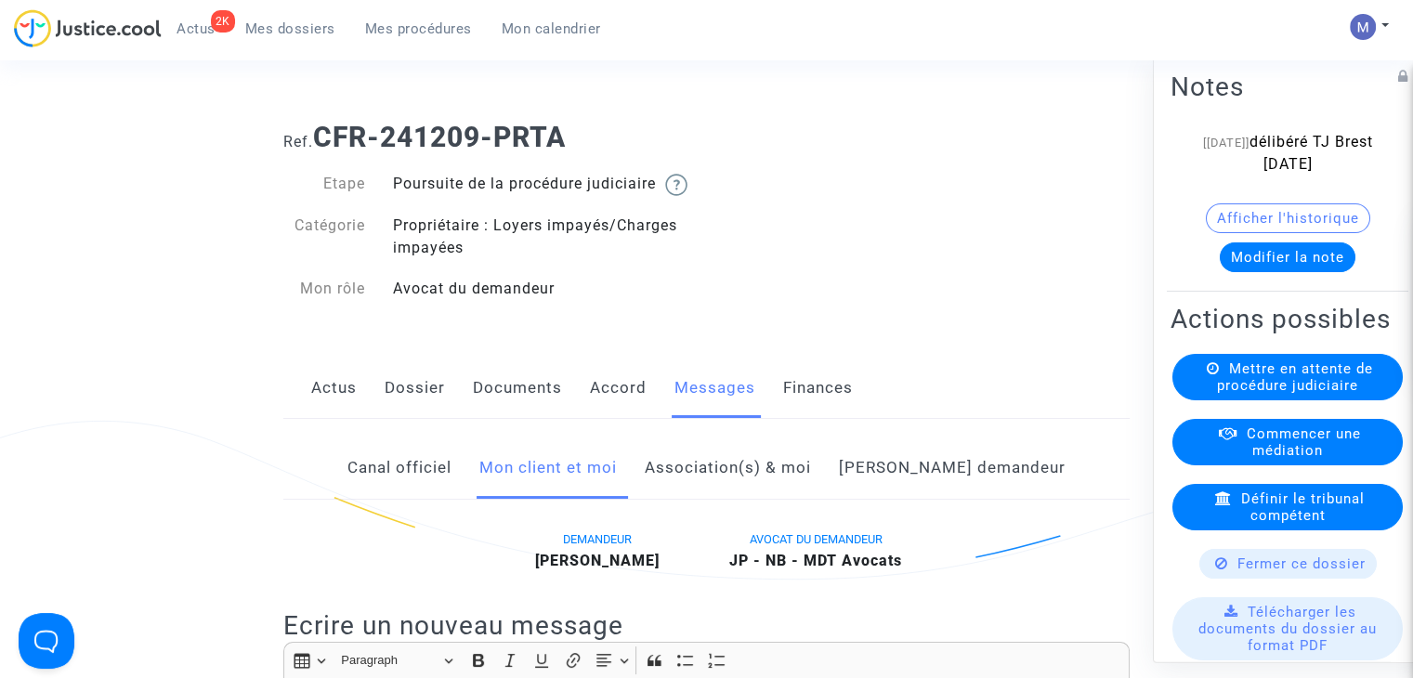
click at [305, 26] on span "Mes dossiers" at bounding box center [290, 28] width 90 height 17
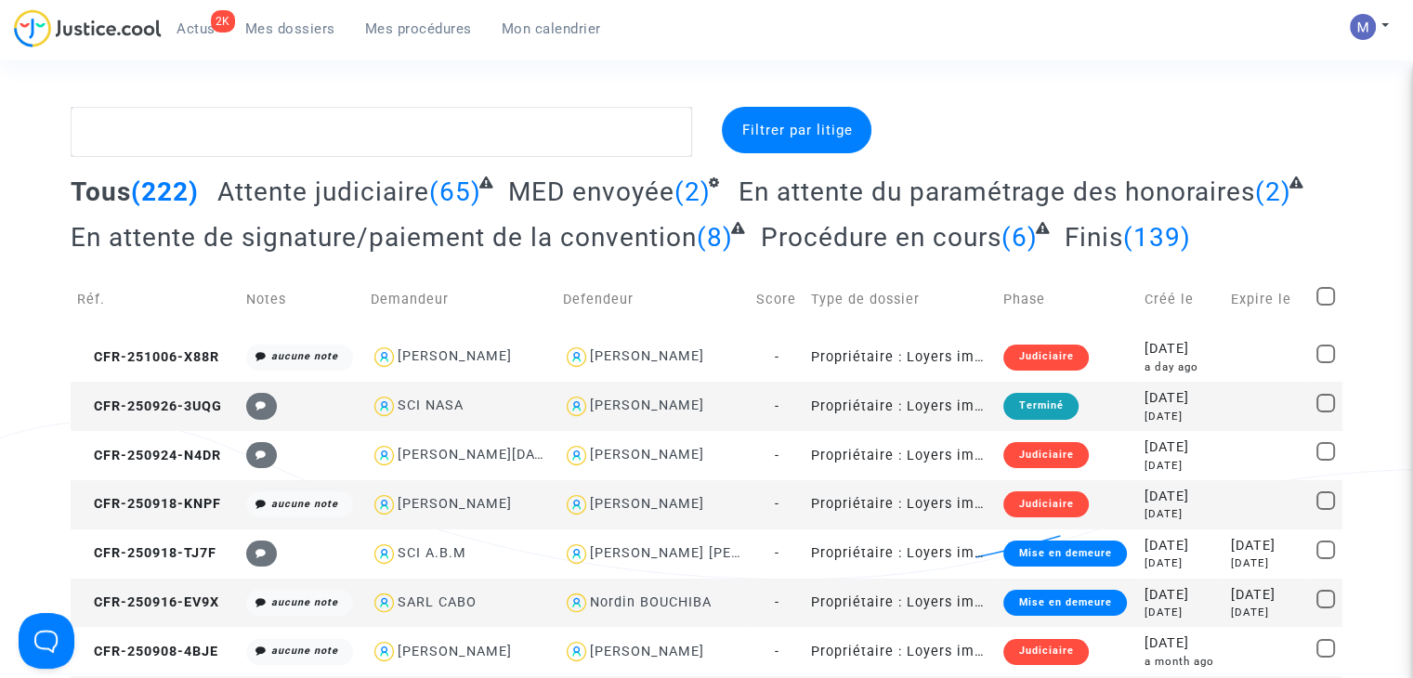
click at [339, 188] on span "Attente judiciaire" at bounding box center [323, 192] width 212 height 31
